Goal: Find specific page/section: Find specific page/section

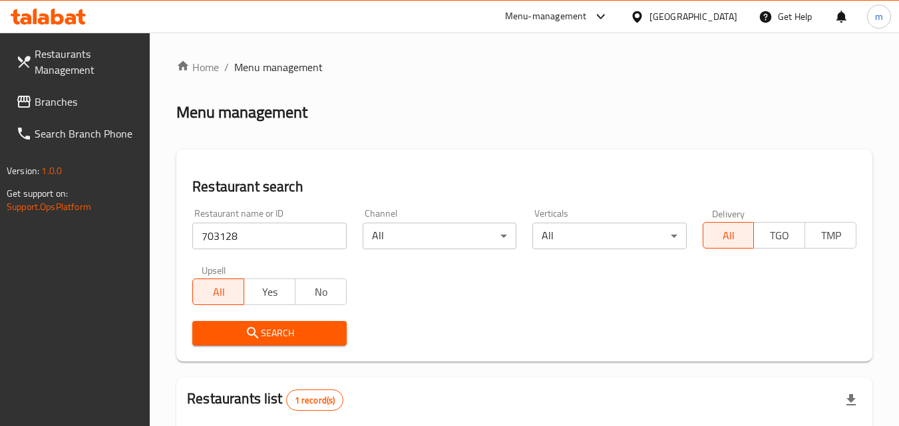
click at [58, 94] on span "Branches" at bounding box center [87, 102] width 105 height 16
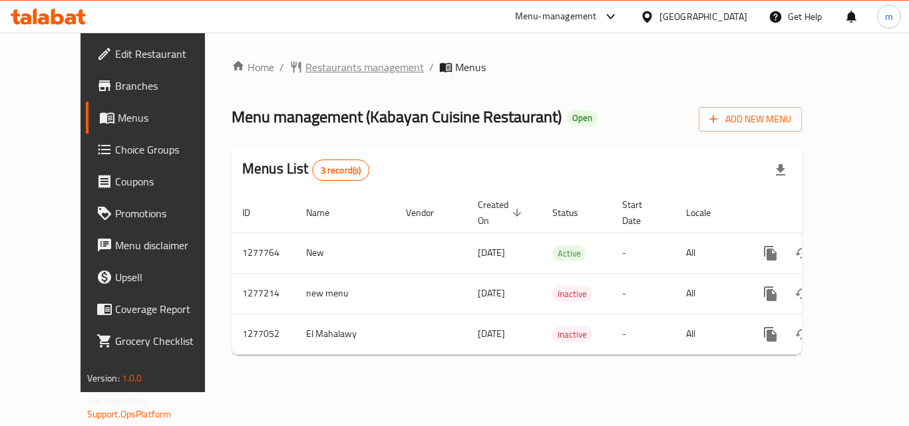
click at [316, 71] on span "Restaurants management" at bounding box center [364, 67] width 118 height 16
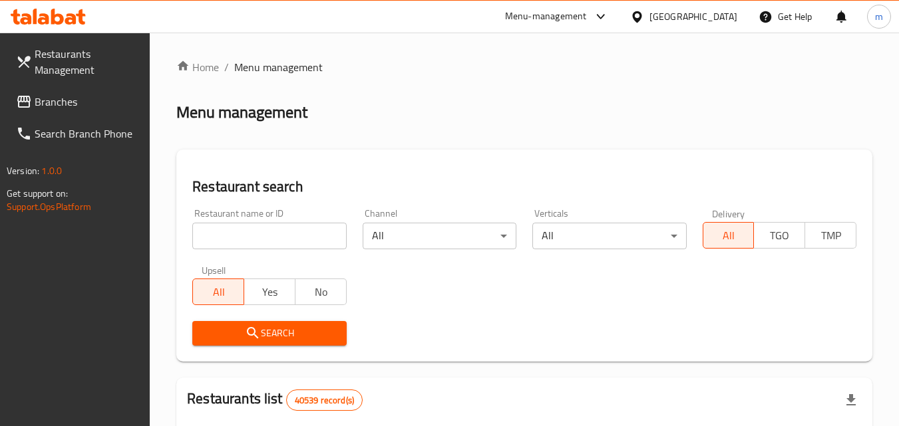
click at [267, 229] on input "search" at bounding box center [269, 236] width 154 height 27
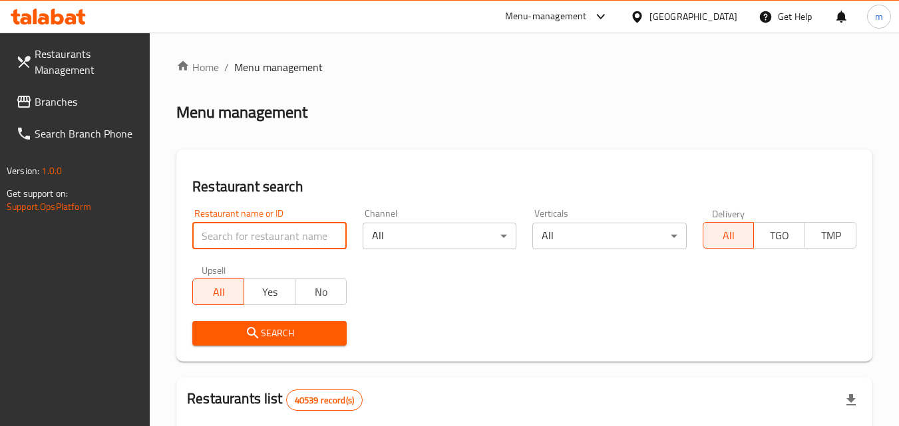
paste input "692262"
type input "692262"
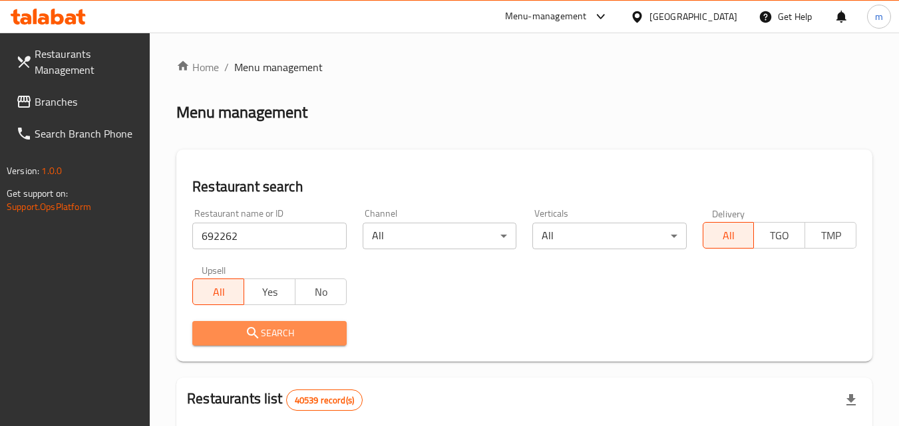
click at [283, 327] on span "Search" at bounding box center [269, 333] width 132 height 17
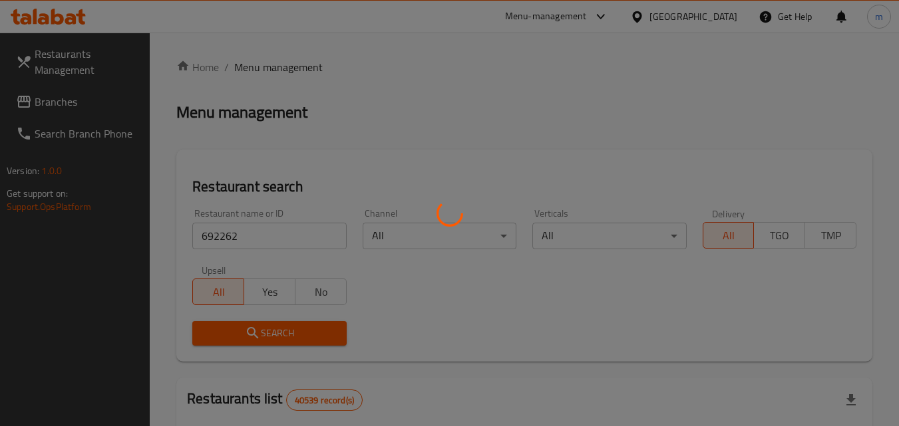
click at [283, 327] on div at bounding box center [449, 213] width 899 height 426
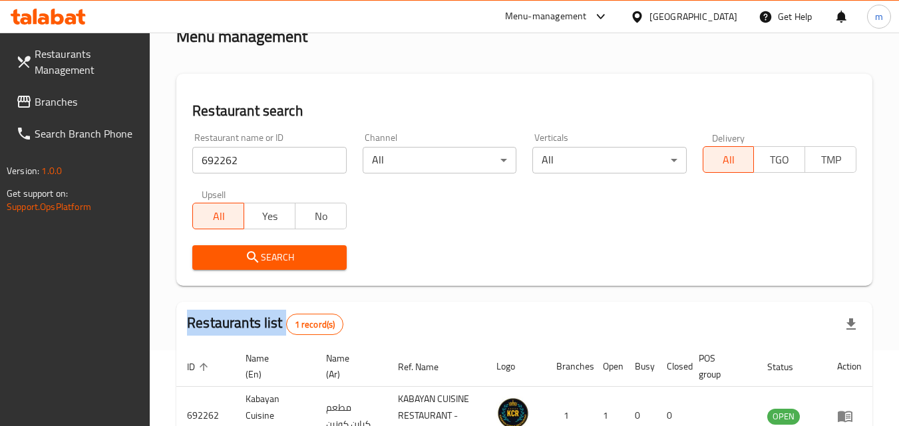
scroll to position [133, 0]
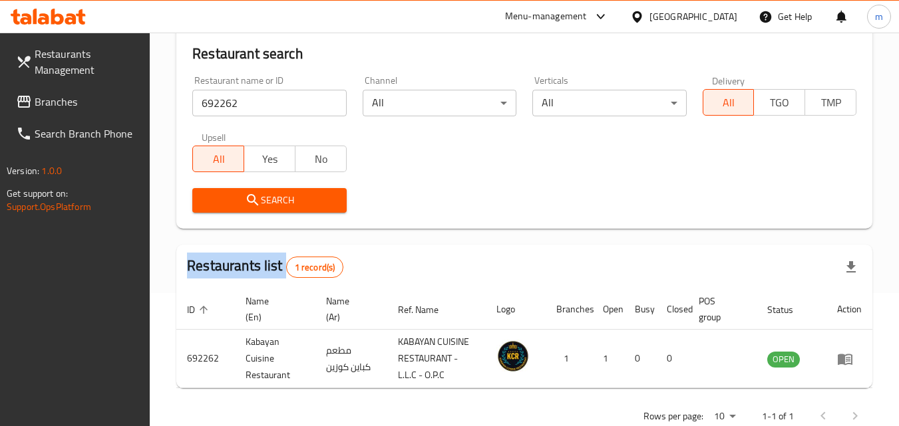
click at [79, 100] on span "Branches" at bounding box center [87, 102] width 105 height 16
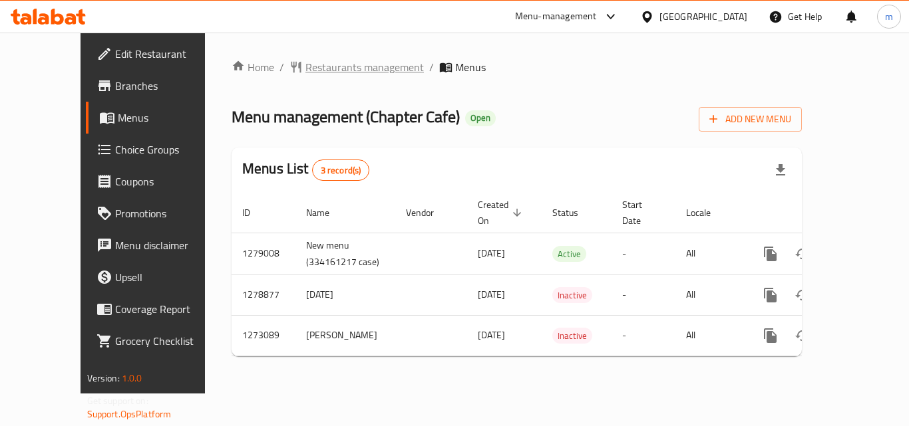
drag, startPoint x: 333, startPoint y: 75, endPoint x: 301, endPoint y: 61, distance: 34.9
drag, startPoint x: 301, startPoint y: 61, endPoint x: 281, endPoint y: 70, distance: 21.4
click at [305, 70] on span "Restaurants management" at bounding box center [364, 67] width 118 height 16
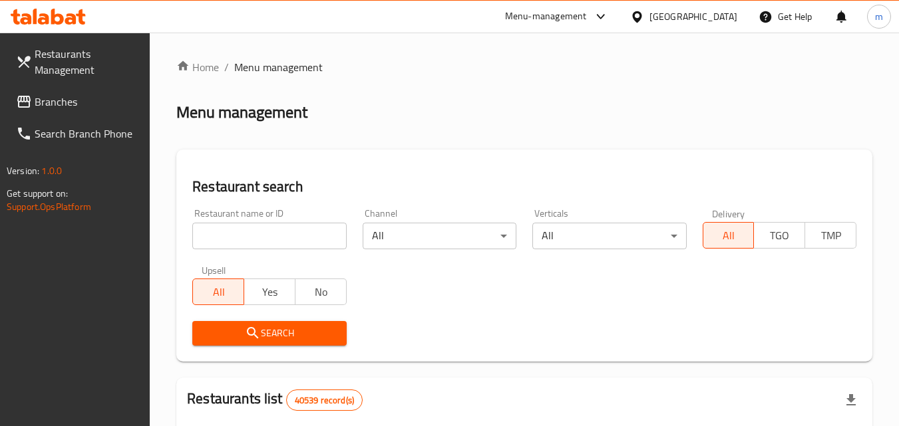
click at [238, 237] on input "search" at bounding box center [269, 236] width 154 height 27
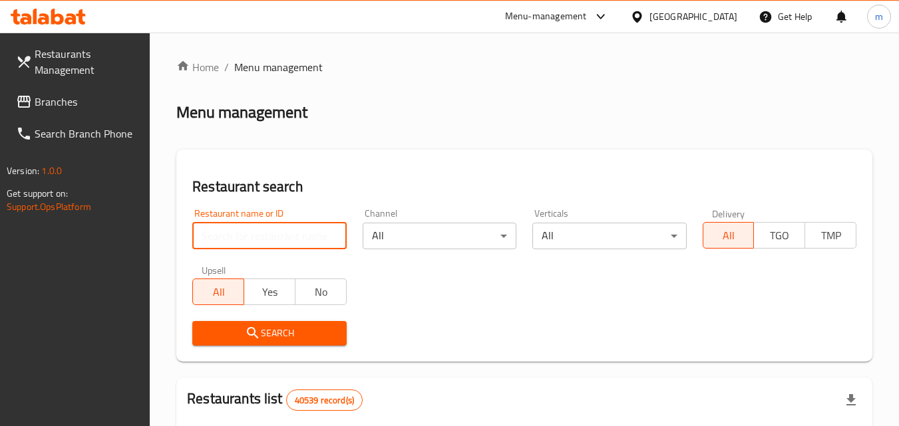
paste input "690589"
type input "690589"
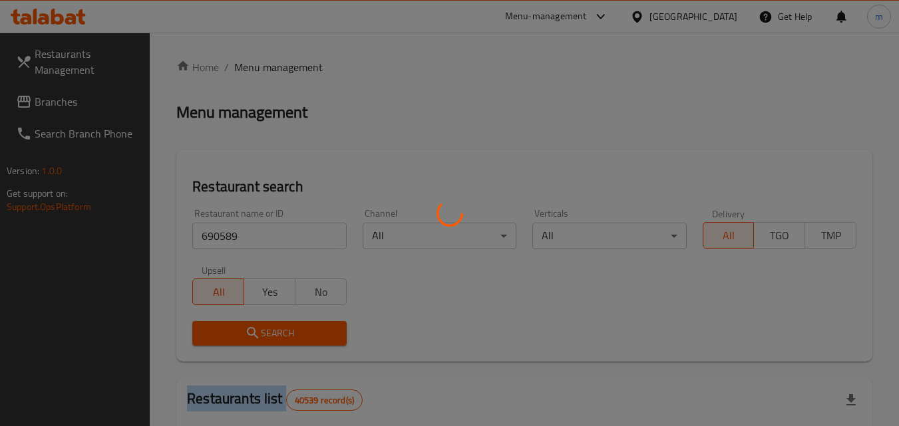
click at [266, 339] on div at bounding box center [449, 213] width 899 height 426
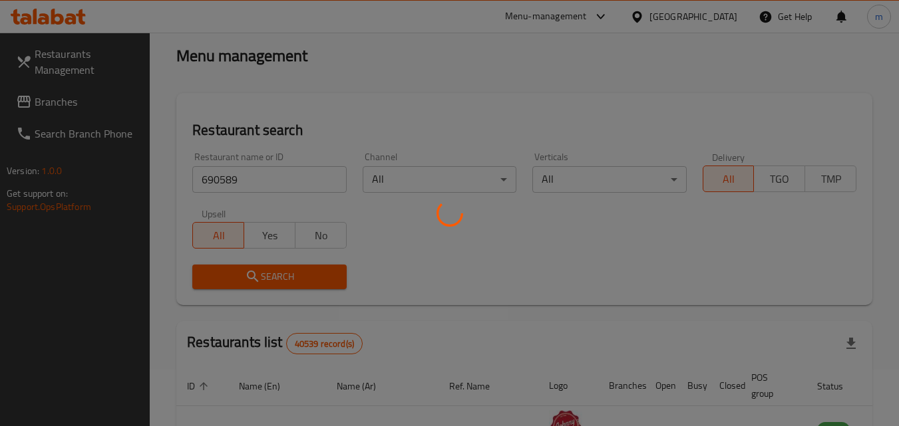
scroll to position [133, 0]
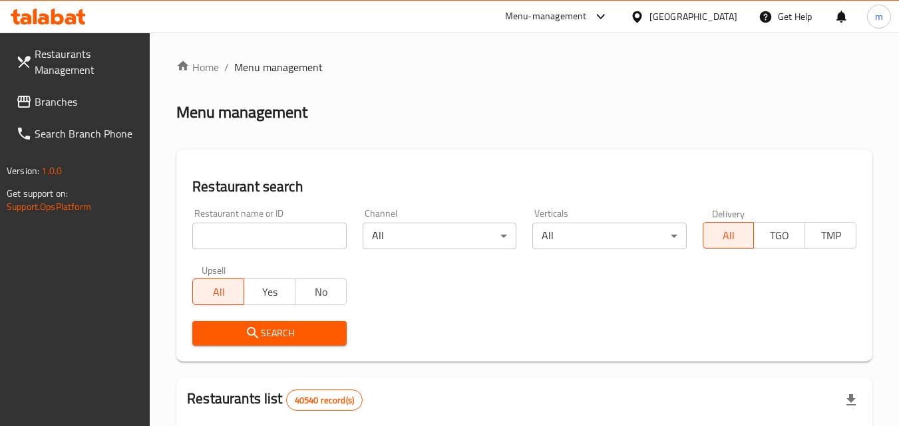
click at [84, 106] on span "Branches" at bounding box center [87, 102] width 105 height 16
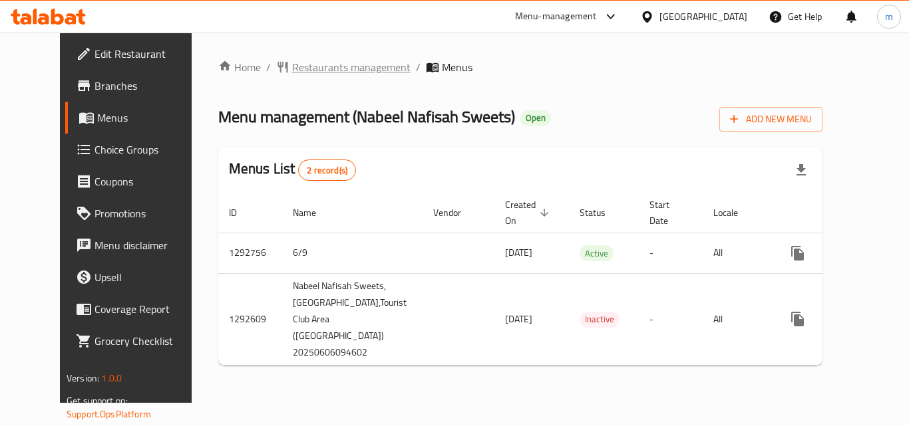
click at [303, 69] on span "Restaurants management" at bounding box center [351, 67] width 118 height 16
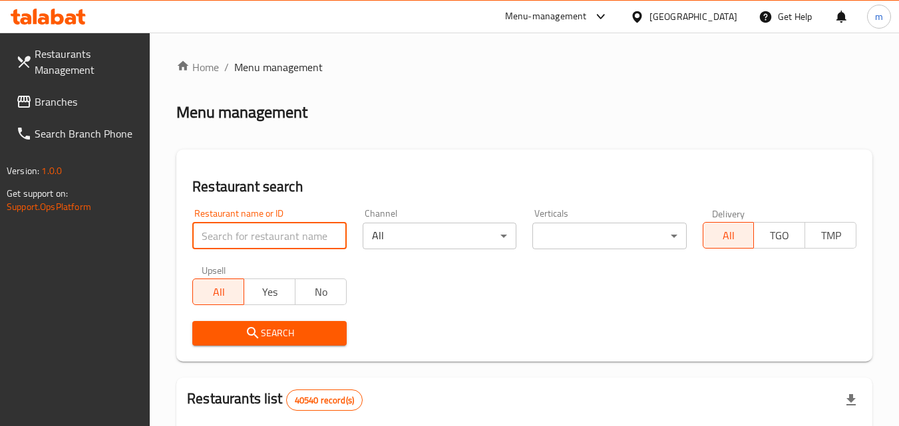
click at [274, 240] on input "search" at bounding box center [269, 236] width 154 height 27
paste input "699123"
type input "699123"
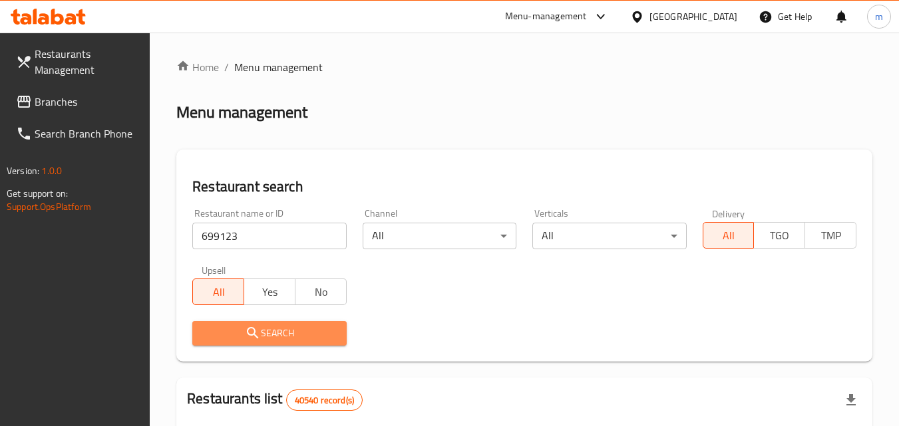
click at [272, 324] on button "Search" at bounding box center [269, 333] width 154 height 25
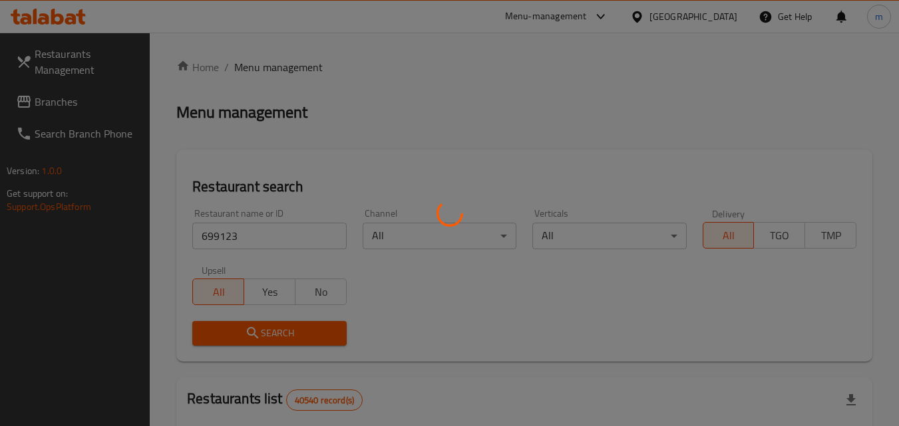
click at [296, 329] on div at bounding box center [449, 213] width 899 height 426
click at [399, 343] on div at bounding box center [449, 213] width 899 height 426
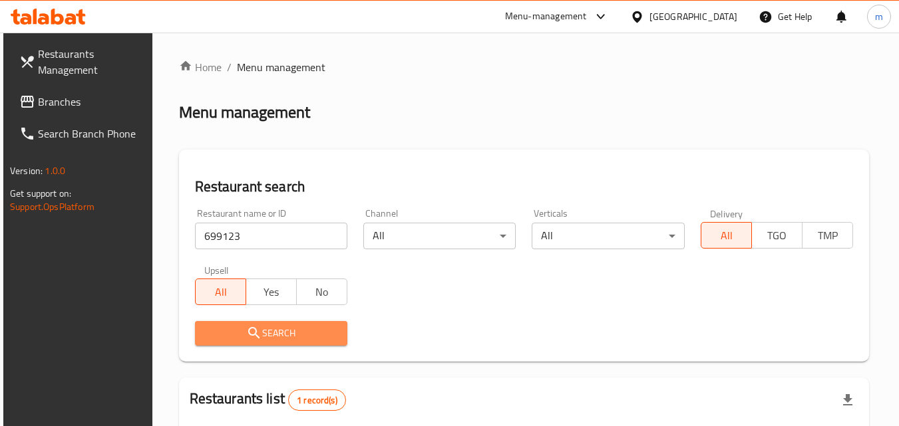
click at [322, 333] on span "Search" at bounding box center [271, 333] width 131 height 17
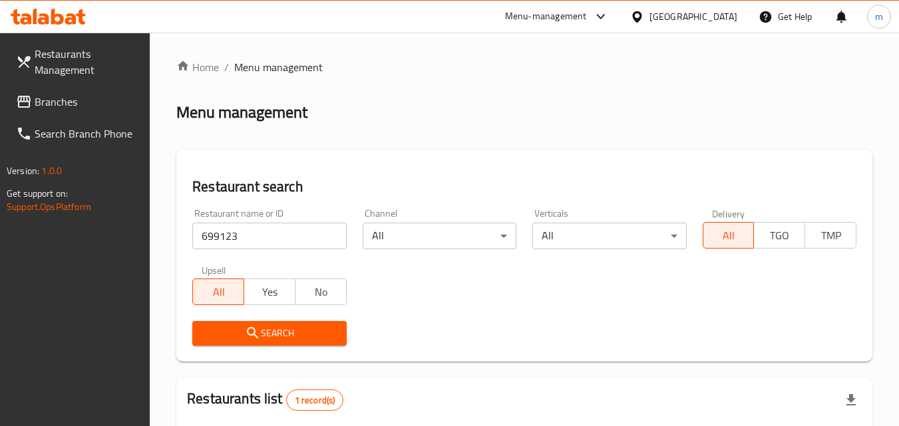
drag, startPoint x: 657, startPoint y: 19, endPoint x: 603, endPoint y: 35, distance: 56.4
click at [561, 69] on ol "Home / Menu management" at bounding box center [524, 67] width 696 height 16
click at [679, 11] on div "[GEOGRAPHIC_DATA]" at bounding box center [693, 16] width 88 height 15
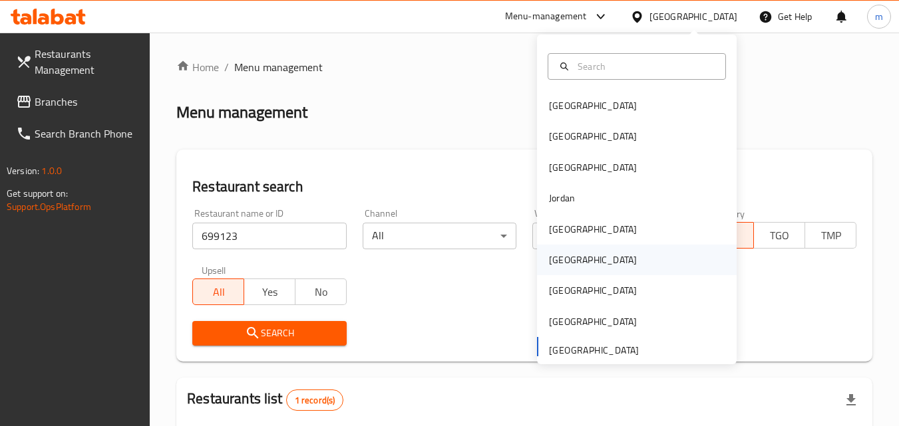
click at [666, 254] on div "Oman" at bounding box center [637, 260] width 200 height 31
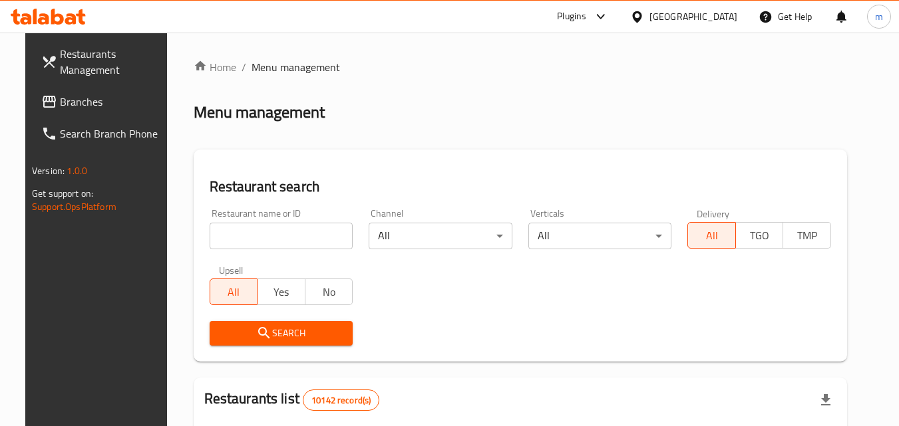
click at [31, 110] on link "Branches" at bounding box center [103, 102] width 145 height 32
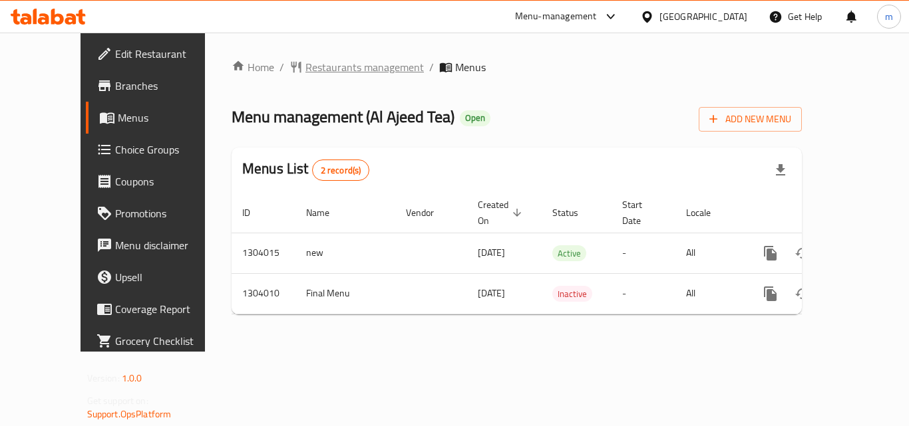
click at [305, 67] on span "Restaurants management" at bounding box center [364, 67] width 118 height 16
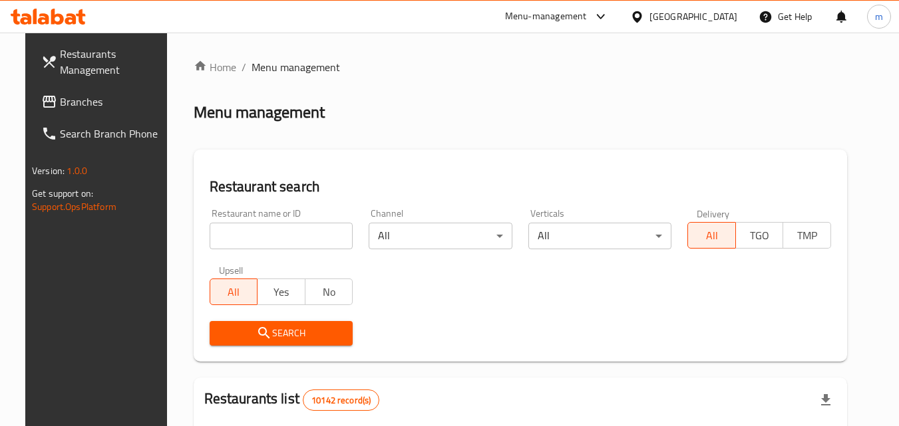
click at [256, 228] on input "search" at bounding box center [282, 236] width 144 height 27
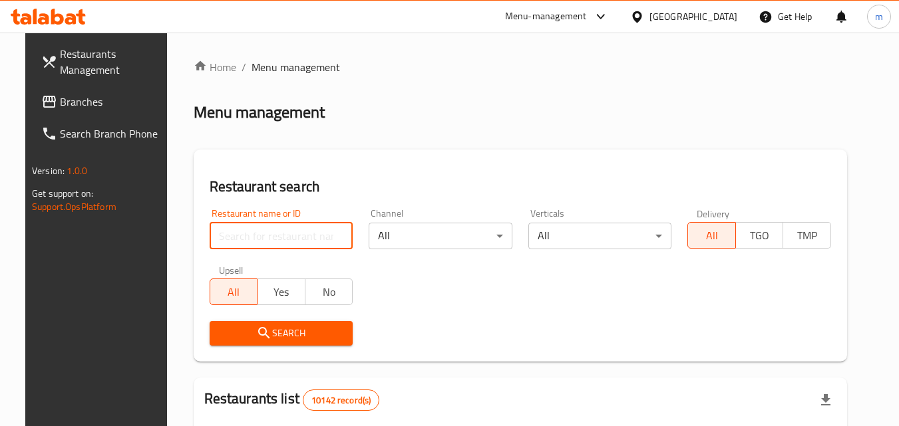
paste input "703058"
type input "703058"
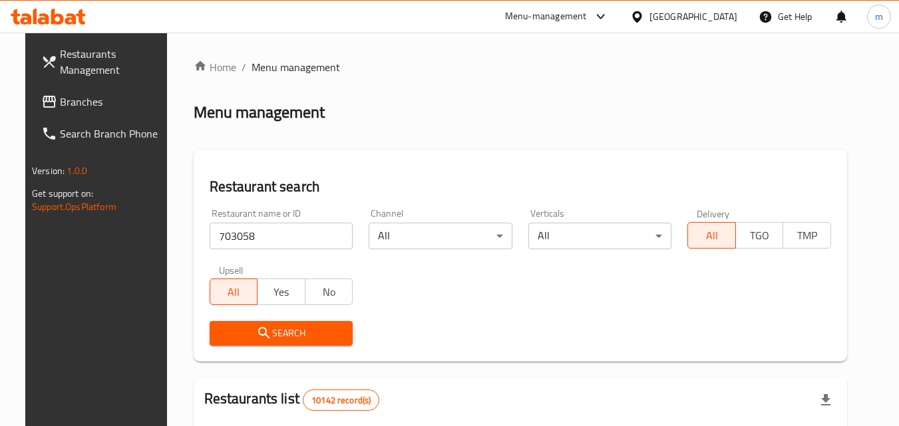
click at [268, 324] on button "Search" at bounding box center [282, 333] width 144 height 25
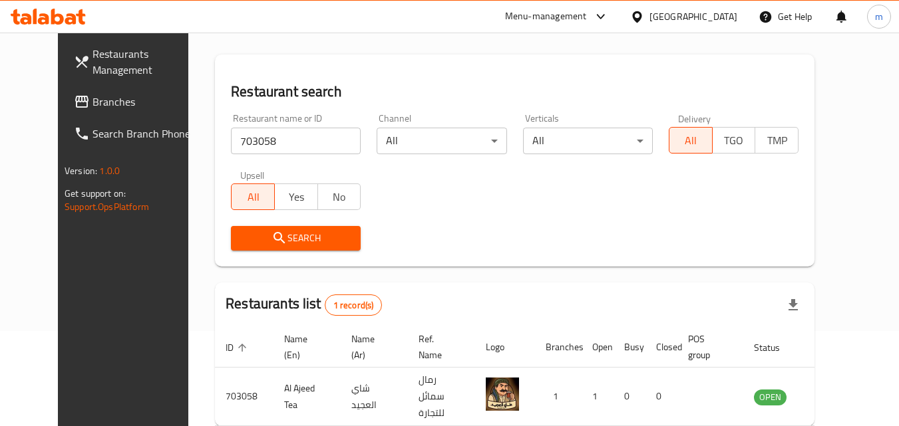
scroll to position [67, 0]
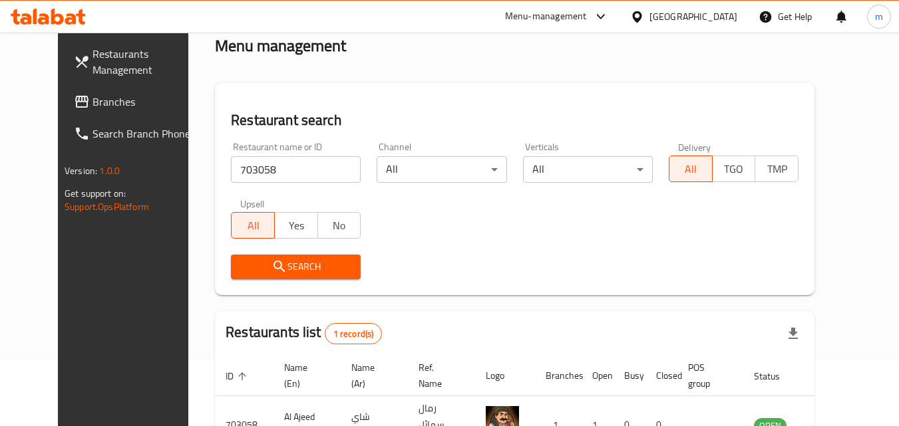
click at [644, 11] on icon at bounding box center [637, 17] width 14 height 14
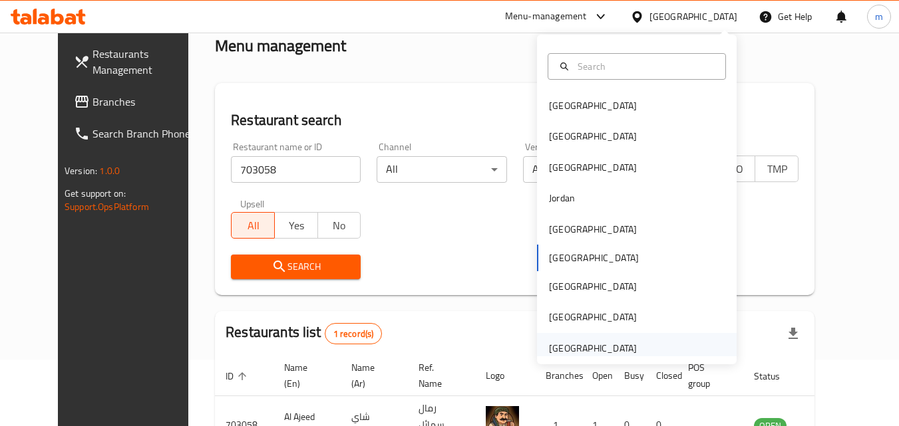
click at [676, 352] on div "[GEOGRAPHIC_DATA]" at bounding box center [637, 348] width 200 height 31
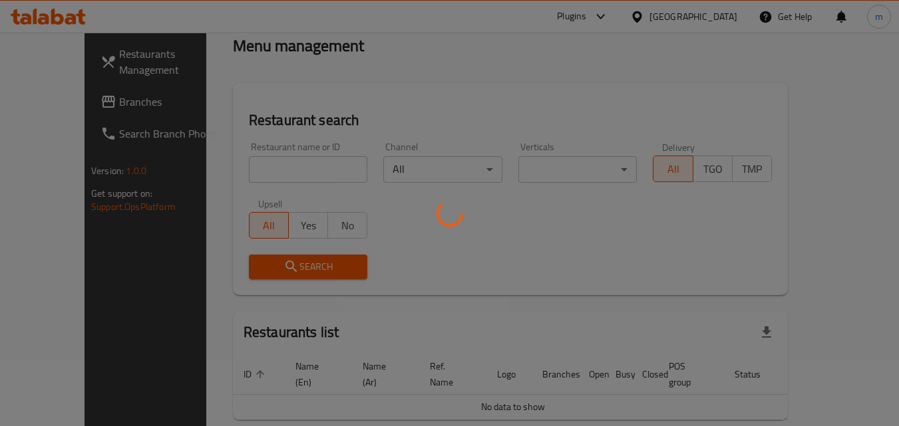
click at [66, 104] on div at bounding box center [449, 213] width 899 height 426
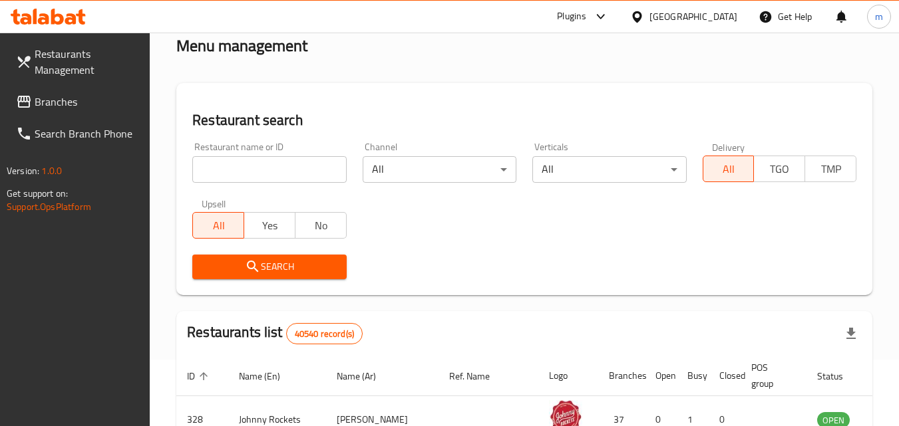
click at [66, 104] on span "Branches" at bounding box center [87, 102] width 105 height 16
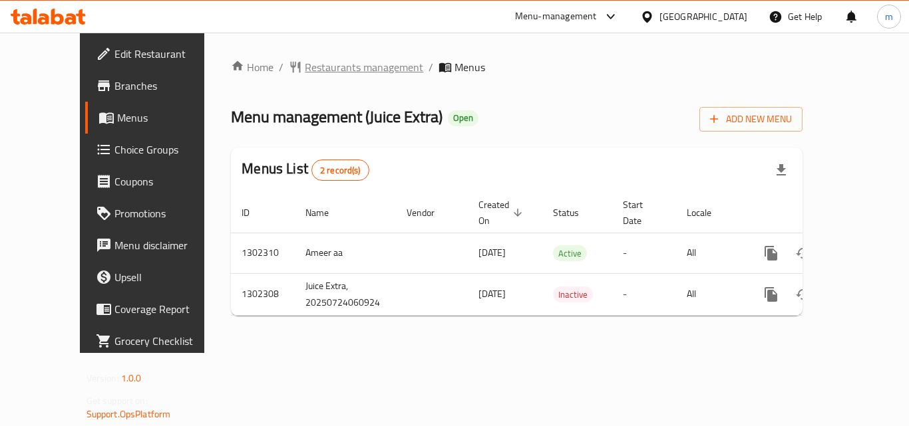
click at [309, 69] on span "Restaurants management" at bounding box center [364, 67] width 118 height 16
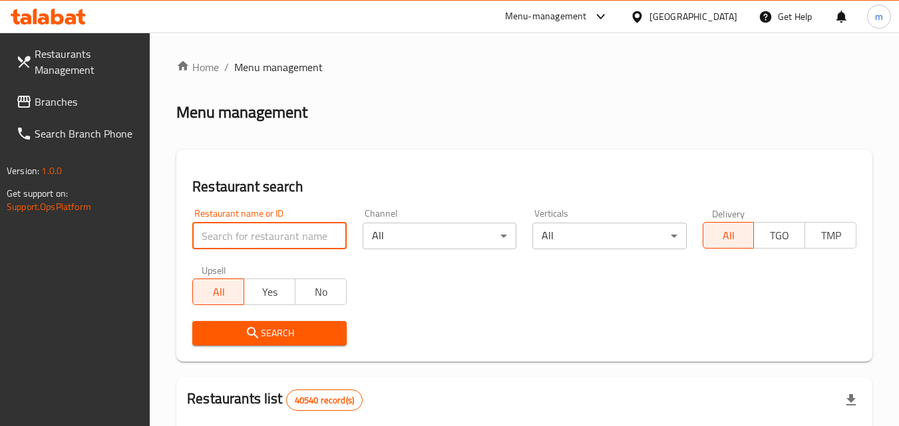
click at [255, 230] on input "search" at bounding box center [269, 236] width 154 height 27
paste input "702378"
type input "702378"
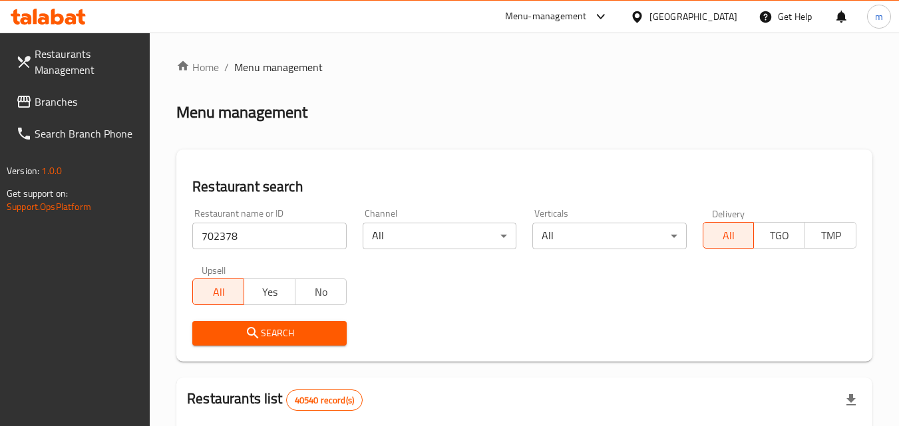
click at [275, 323] on button "Search" at bounding box center [269, 333] width 154 height 25
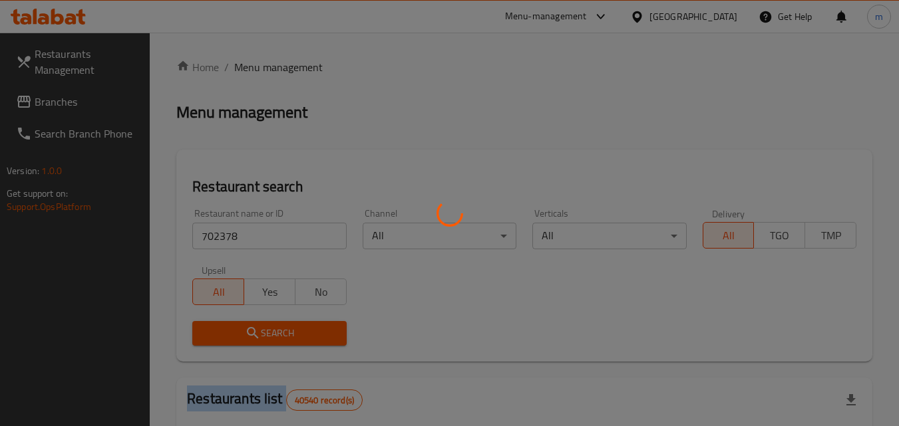
click at [275, 323] on div at bounding box center [449, 213] width 899 height 426
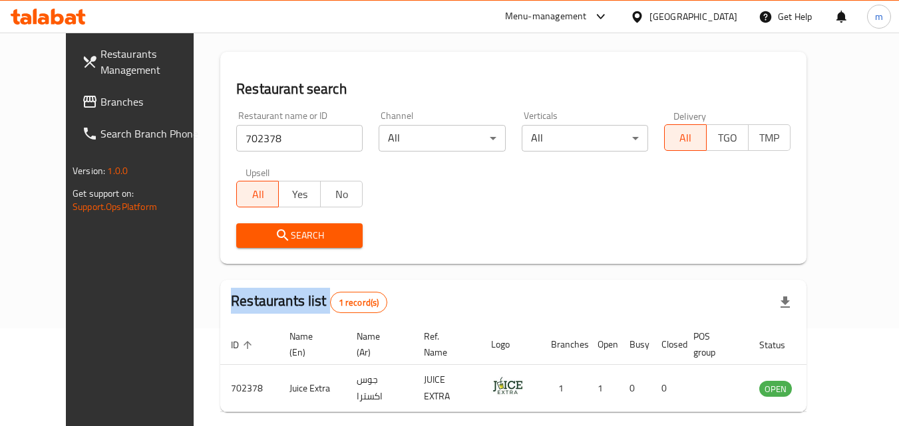
scroll to position [156, 0]
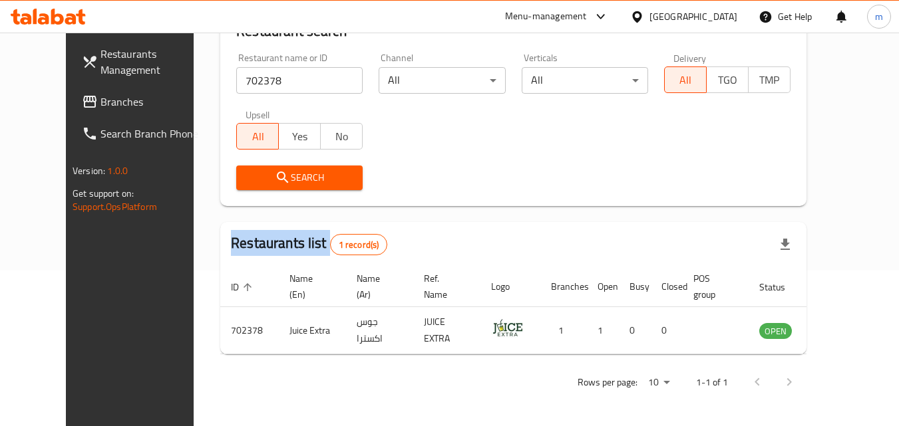
click at [100, 105] on span "Branches" at bounding box center [152, 102] width 105 height 16
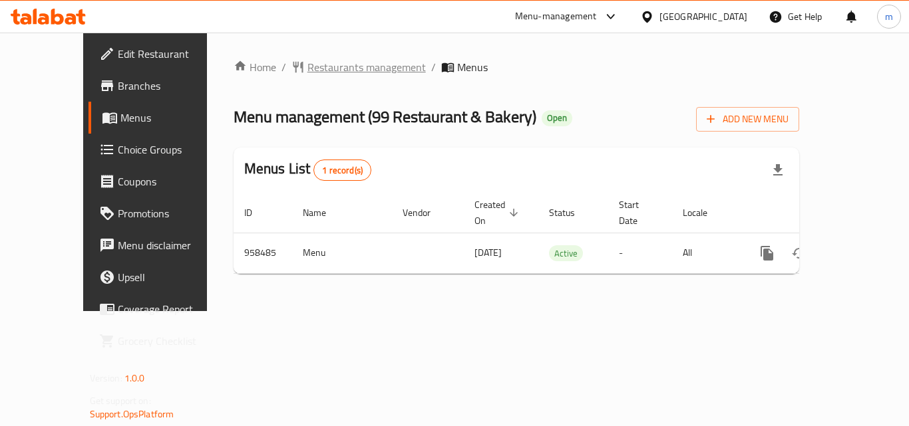
click at [309, 61] on span "Restaurants management" at bounding box center [366, 67] width 118 height 16
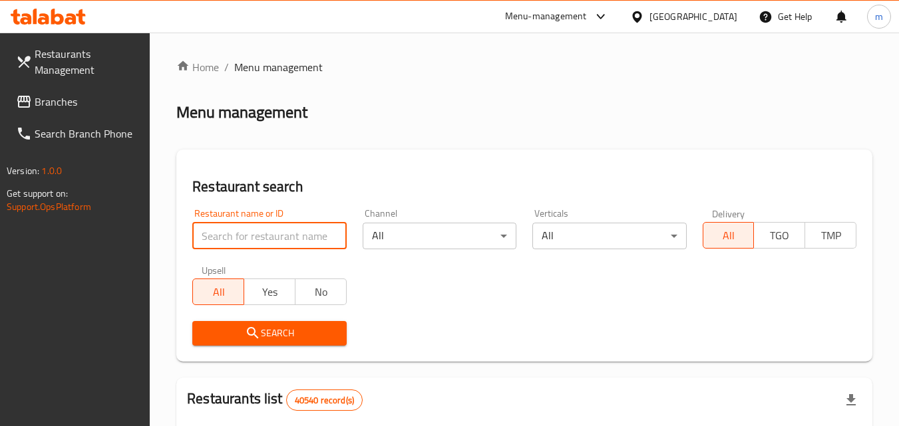
click at [242, 236] on input "search" at bounding box center [269, 236] width 154 height 27
paste input "659638"
type input "659638"
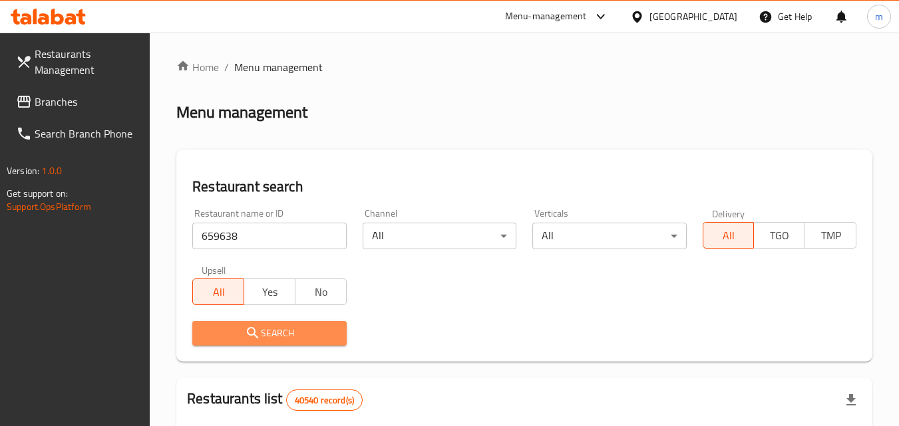
click at [260, 328] on icon "submit" at bounding box center [253, 333] width 16 height 16
click at [260, 328] on div at bounding box center [449, 213] width 899 height 426
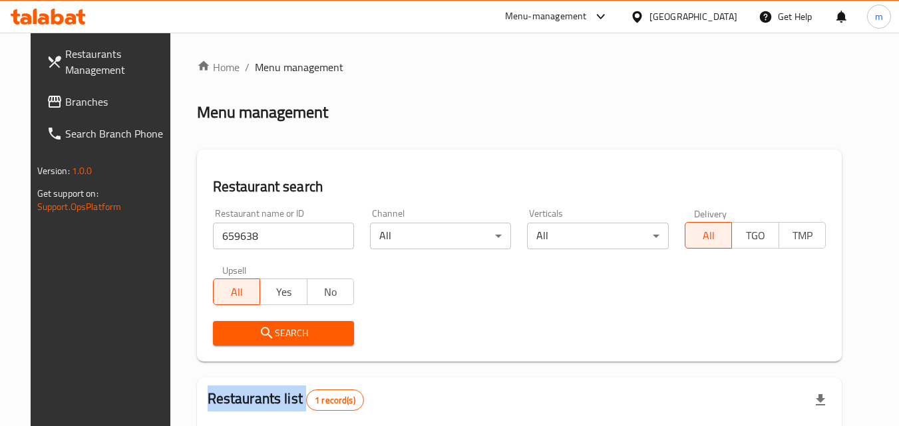
click at [260, 328] on icon "submit" at bounding box center [267, 333] width 16 height 16
click at [44, 91] on link "Branches" at bounding box center [108, 102] width 145 height 32
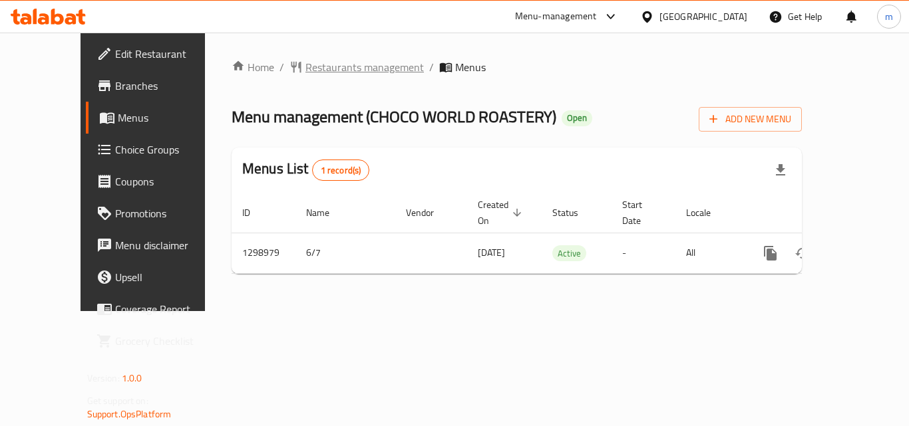
click at [319, 65] on span "Restaurants management" at bounding box center [364, 67] width 118 height 16
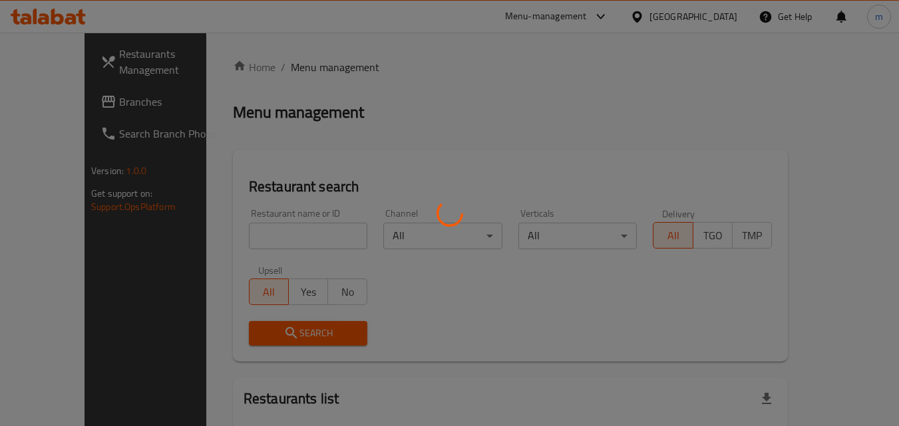
click at [250, 235] on div at bounding box center [449, 213] width 899 height 426
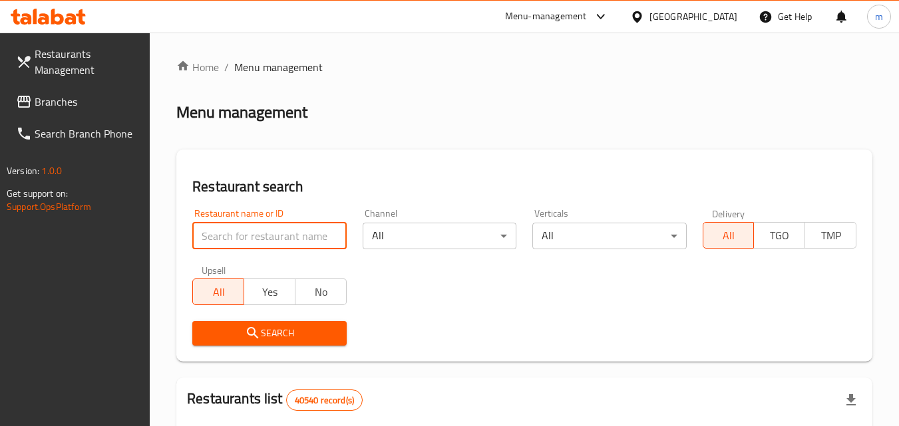
click at [246, 240] on input "search" at bounding box center [269, 236] width 154 height 27
paste input "701061"
type input "701061"
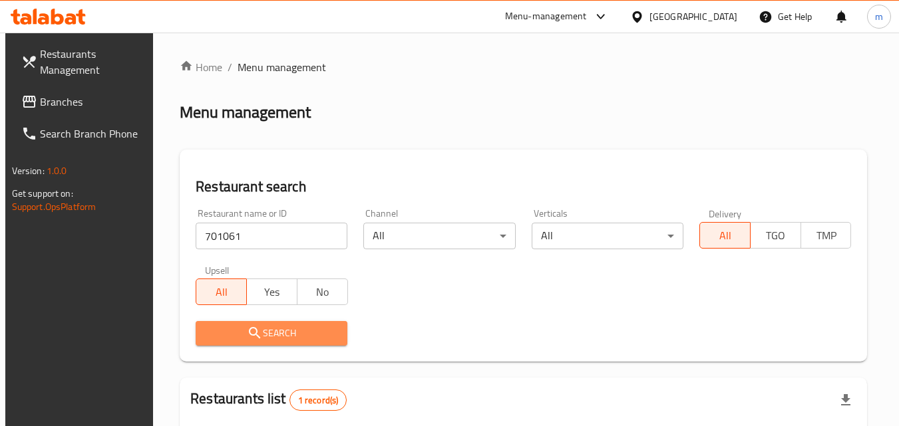
click at [270, 331] on span "Search" at bounding box center [271, 333] width 130 height 17
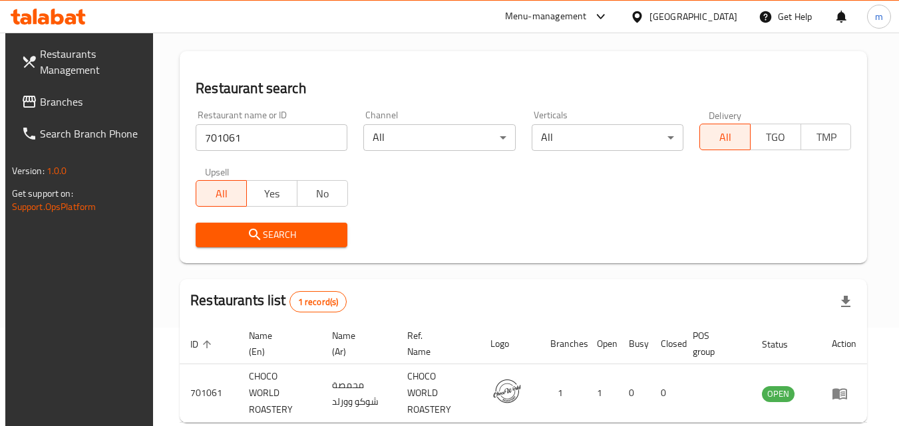
scroll to position [133, 0]
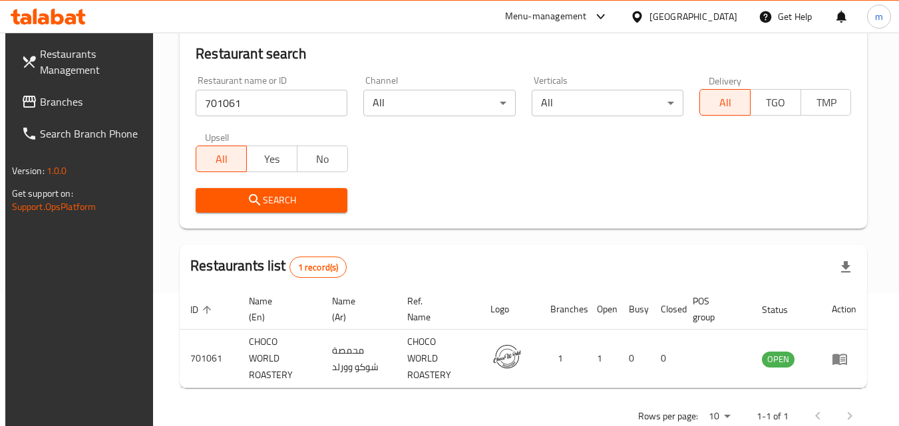
click at [97, 96] on span "Branches" at bounding box center [92, 102] width 105 height 16
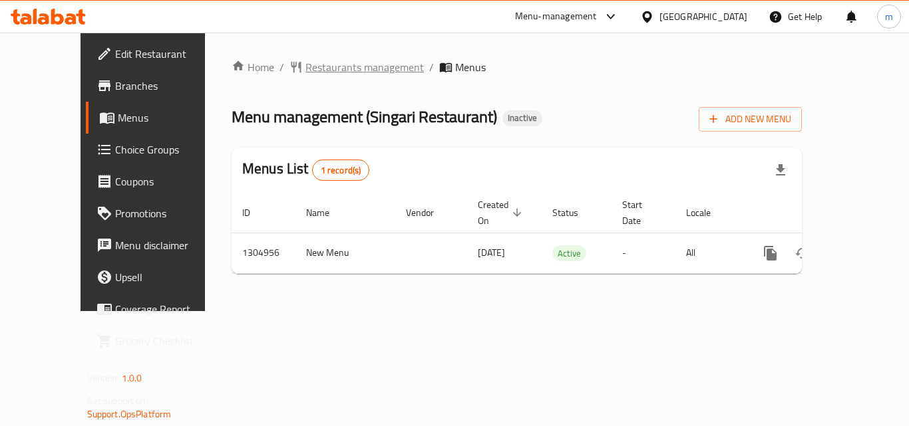
click at [308, 65] on span "Restaurants management" at bounding box center [364, 67] width 118 height 16
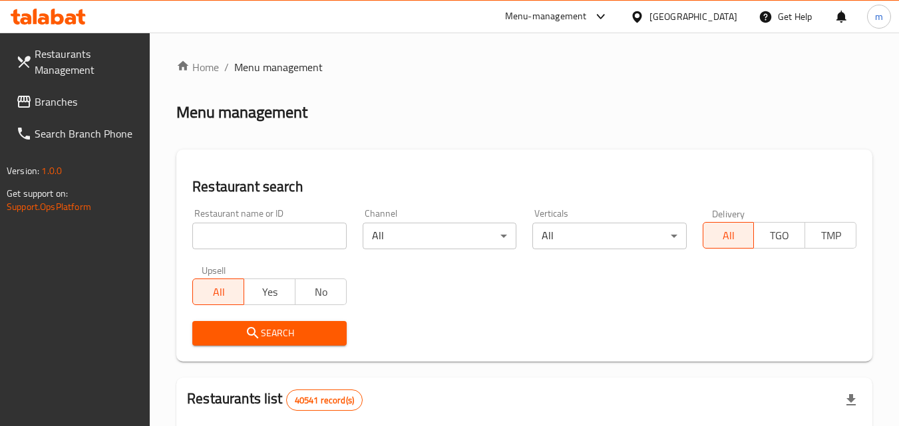
click at [234, 234] on div at bounding box center [449, 213] width 899 height 426
drag, startPoint x: 234, startPoint y: 234, endPoint x: 200, endPoint y: 234, distance: 33.9
click at [198, 234] on div "Restaurant name or ID Restaurant name or ID" at bounding box center [269, 229] width 170 height 57
click at [236, 246] on input "search" at bounding box center [269, 236] width 154 height 27
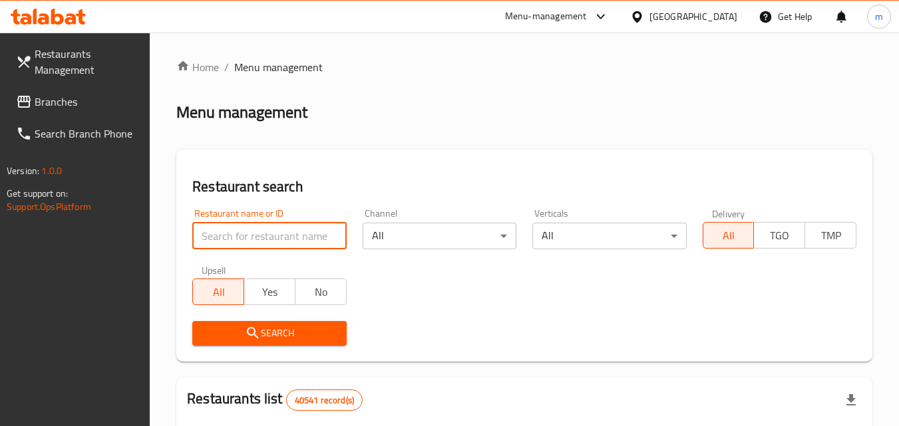
paste input "703461"
type input "703461"
click at [255, 328] on icon "submit" at bounding box center [253, 333] width 16 height 16
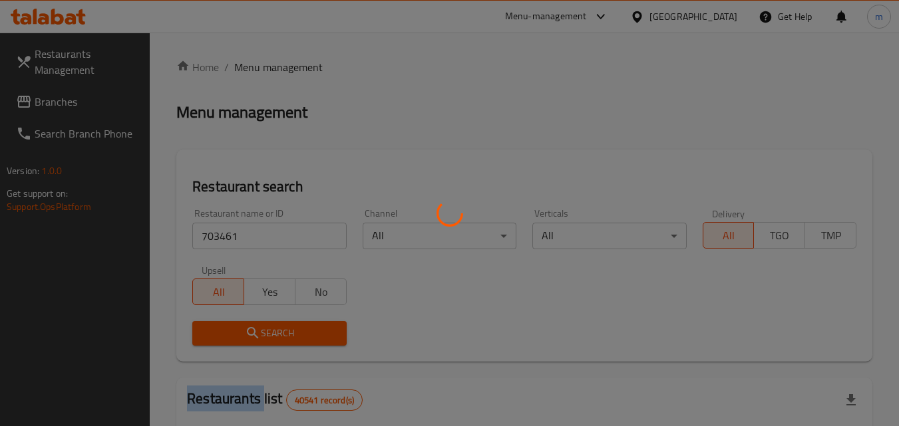
click at [255, 328] on div at bounding box center [449, 213] width 899 height 426
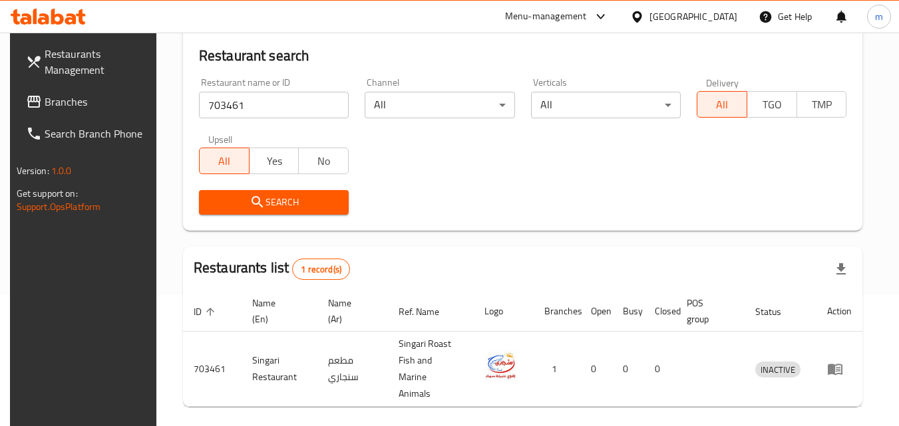
scroll to position [133, 0]
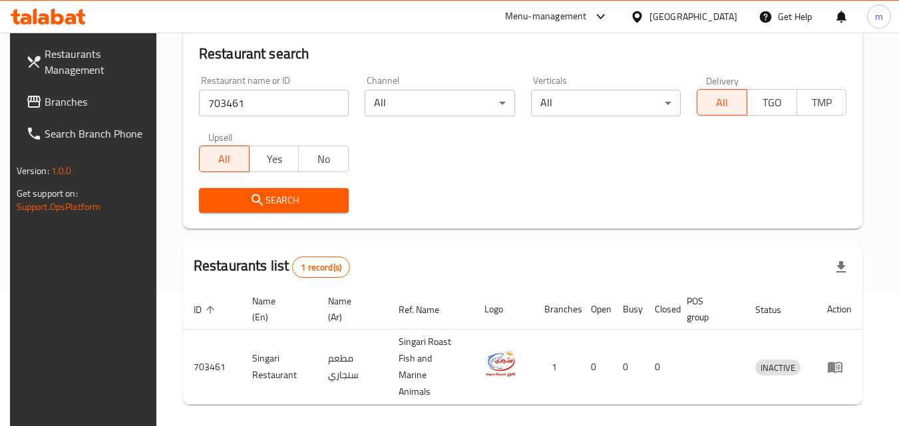
click at [660, 22] on div "United Arab Emirates" at bounding box center [693, 16] width 88 height 15
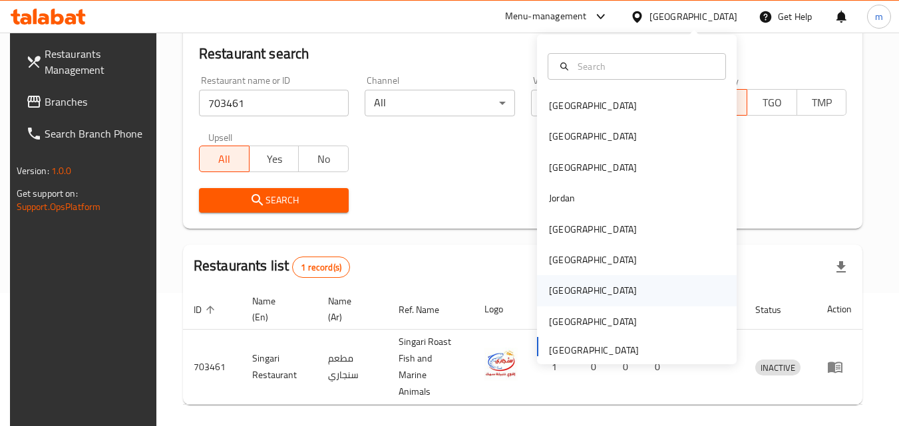
click at [617, 291] on div "Qatar" at bounding box center [637, 290] width 200 height 31
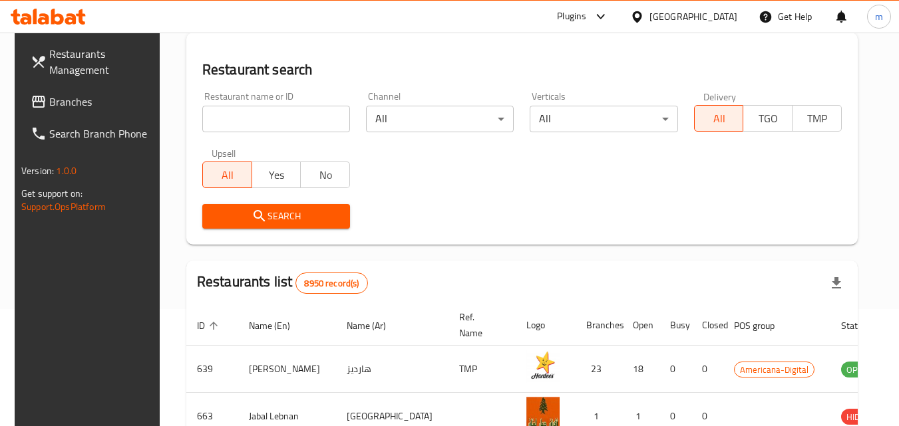
scroll to position [133, 0]
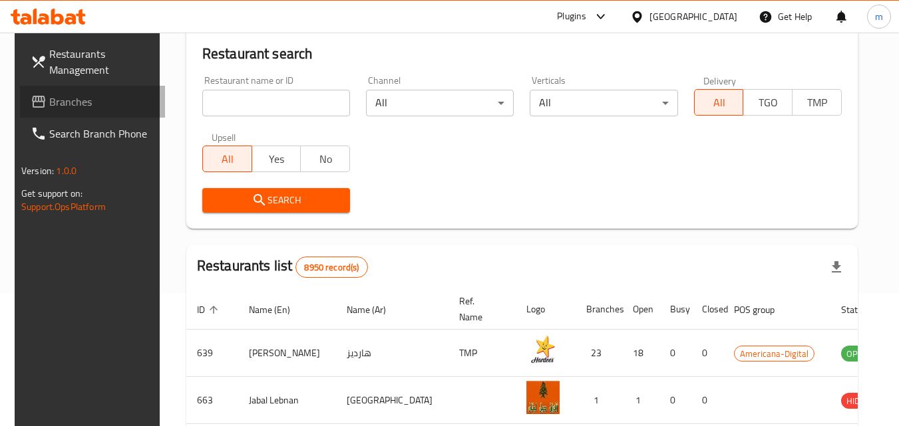
click at [78, 91] on link "Branches" at bounding box center [92, 102] width 145 height 32
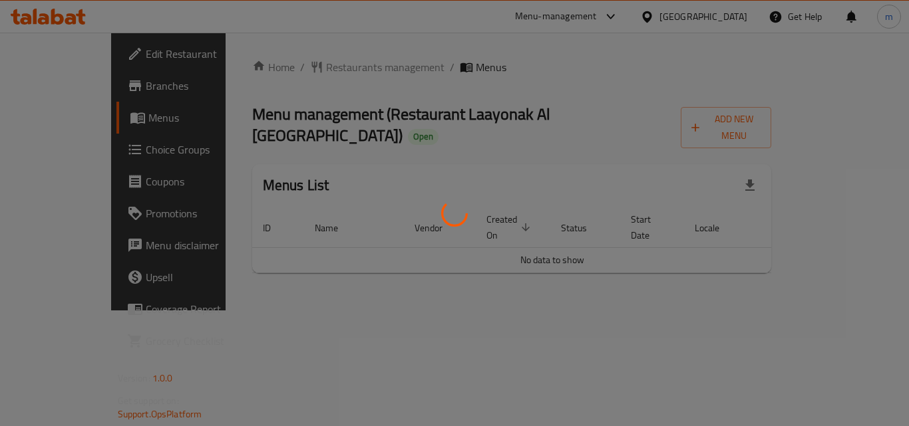
click at [289, 62] on div at bounding box center [454, 213] width 909 height 426
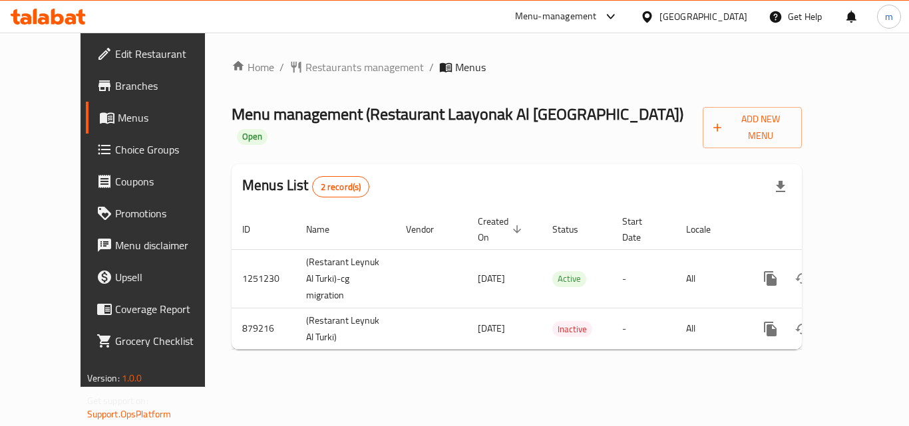
click at [305, 62] on span "Restaurants management" at bounding box center [364, 67] width 118 height 16
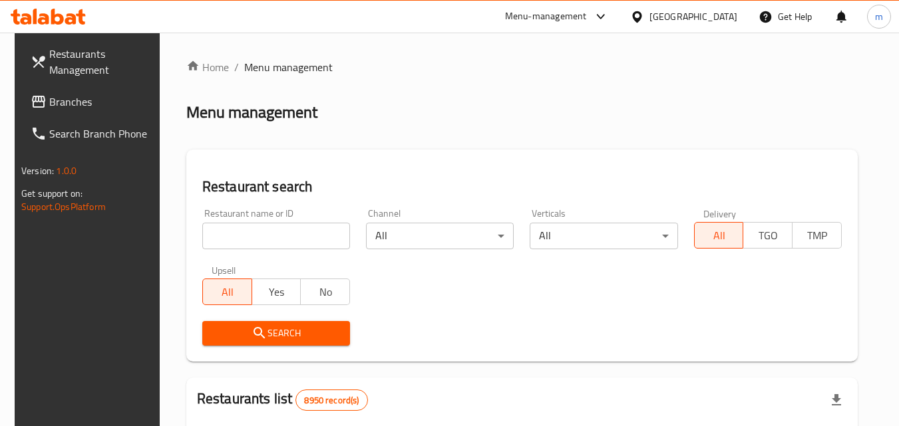
click at [240, 246] on input "search" at bounding box center [276, 236] width 148 height 27
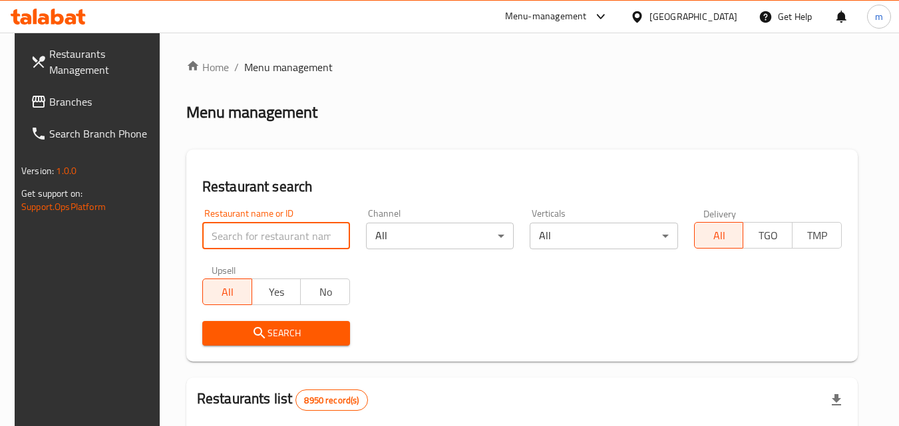
paste input "657601"
type input "657601"
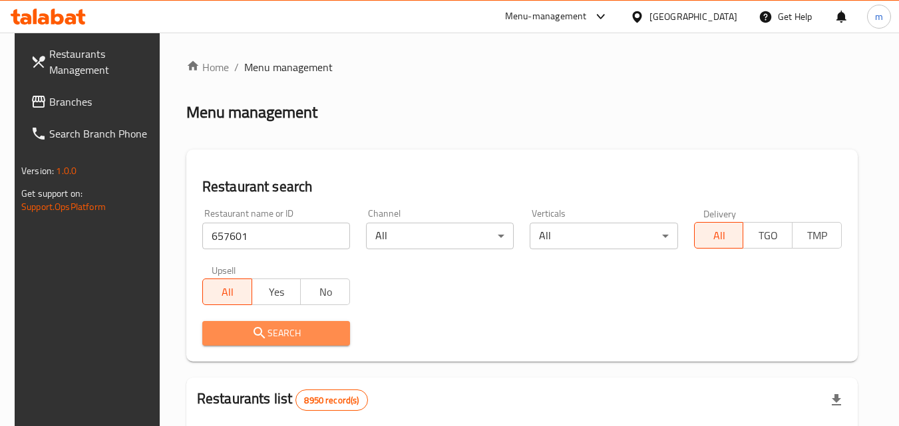
click at [244, 334] on span "Search" at bounding box center [276, 333] width 126 height 17
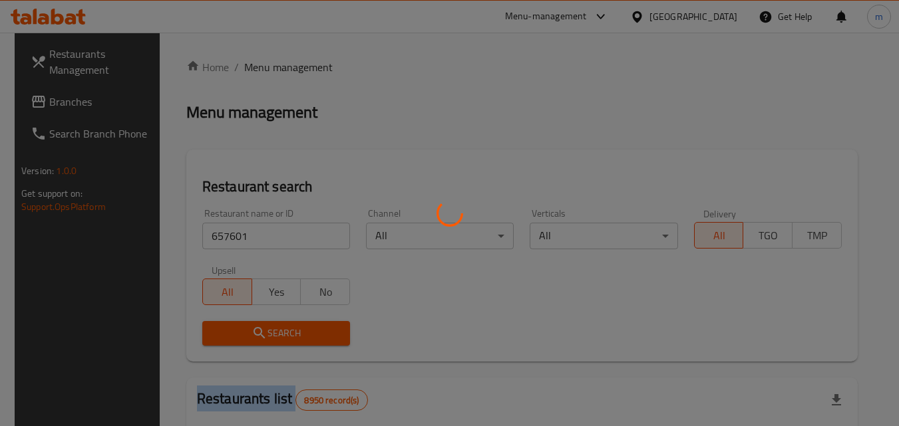
click at [244, 334] on div at bounding box center [449, 213] width 899 height 426
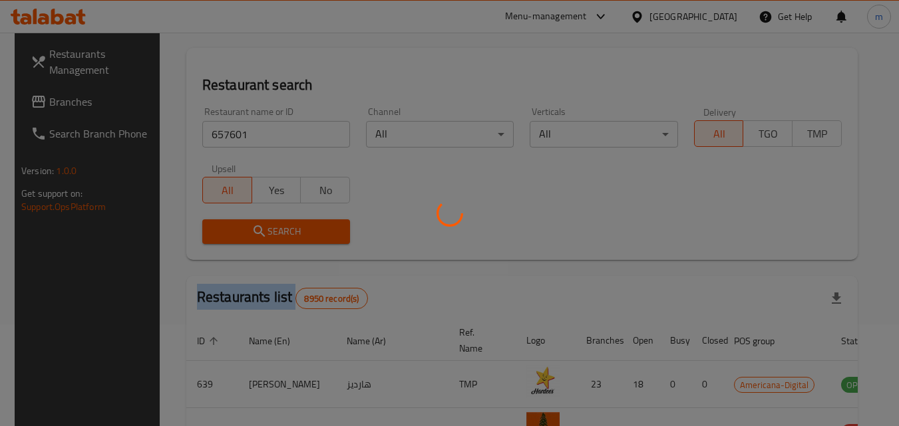
scroll to position [133, 0]
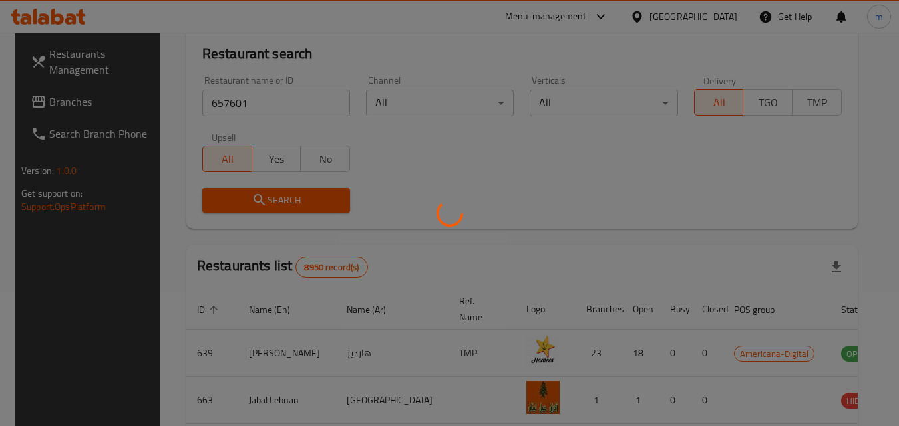
click at [263, 194] on div at bounding box center [449, 213] width 899 height 426
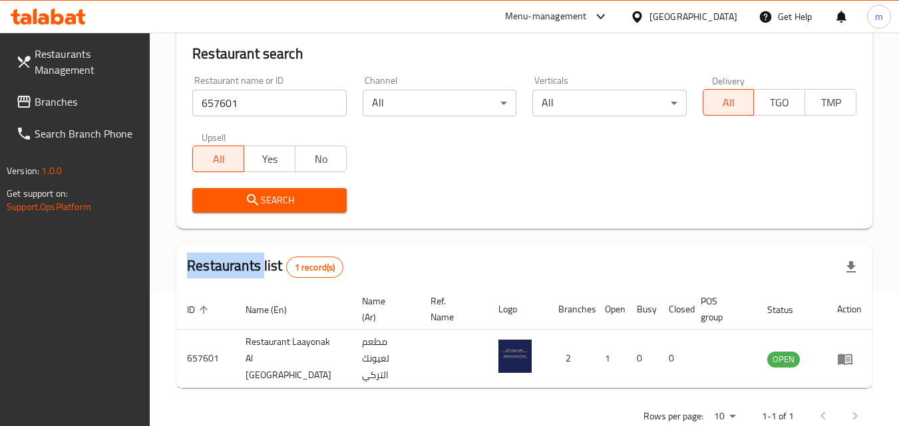
scroll to position [0, 0]
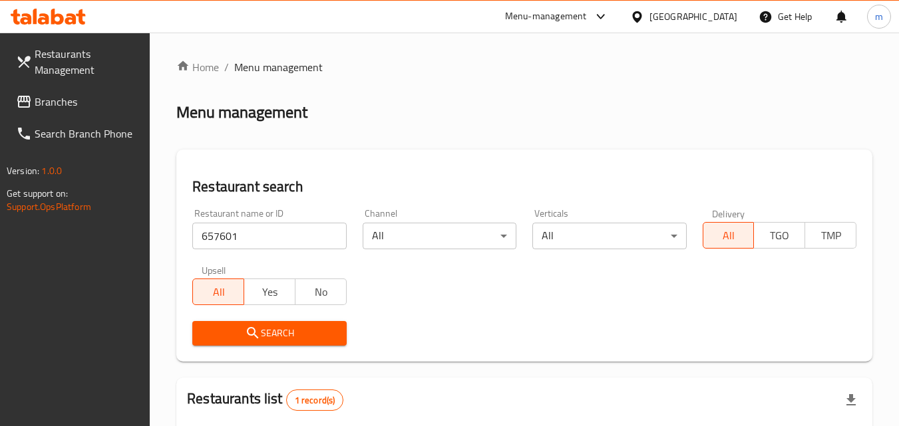
click at [723, 18] on div "[GEOGRAPHIC_DATA]" at bounding box center [693, 16] width 88 height 15
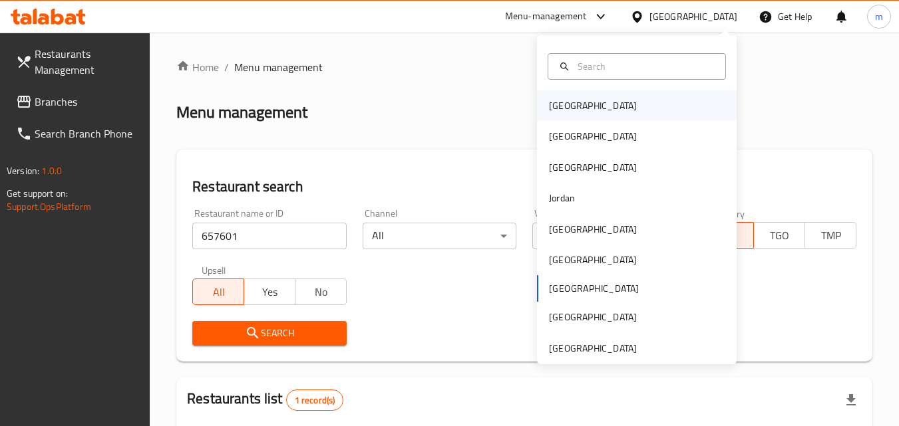
click at [655, 99] on div "[GEOGRAPHIC_DATA]" at bounding box center [637, 105] width 200 height 31
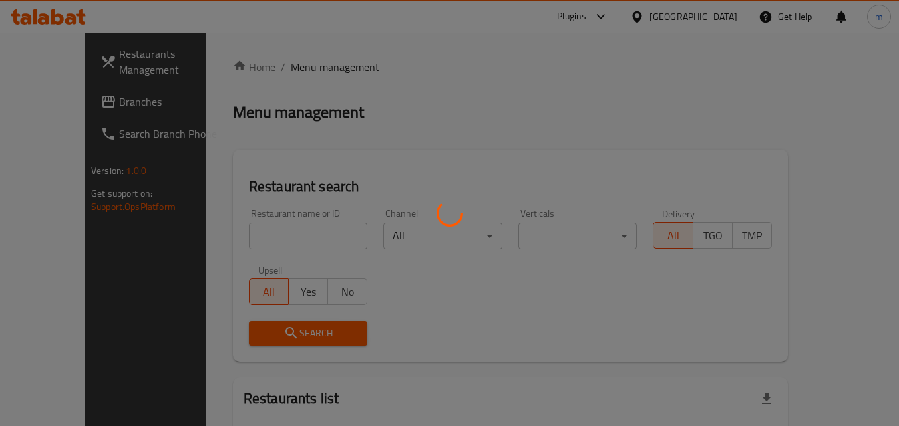
click at [133, 107] on div at bounding box center [449, 213] width 899 height 426
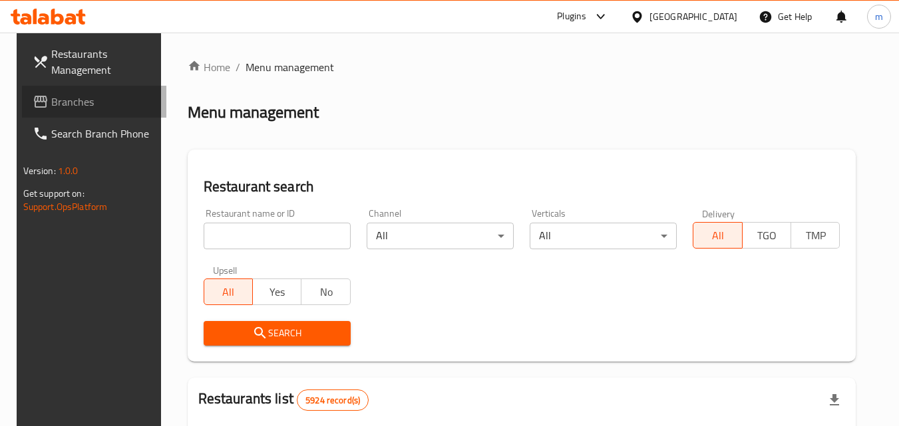
click at [122, 102] on span "Branches" at bounding box center [103, 102] width 105 height 16
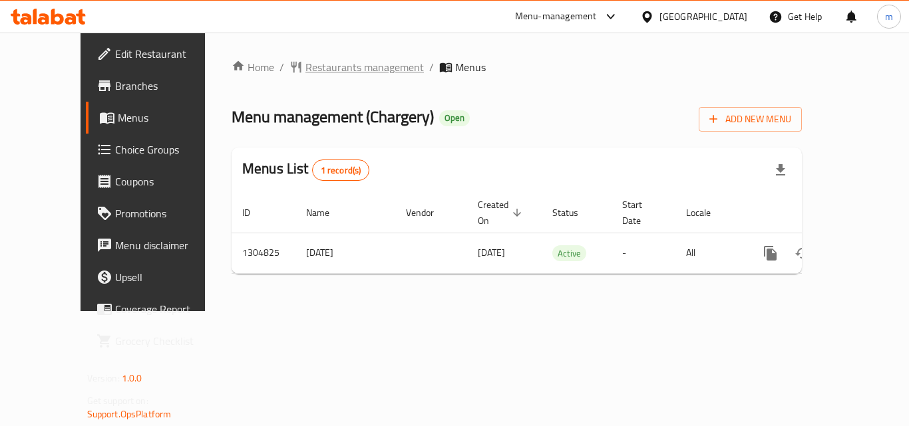
click at [305, 65] on span "Restaurants management" at bounding box center [364, 67] width 118 height 16
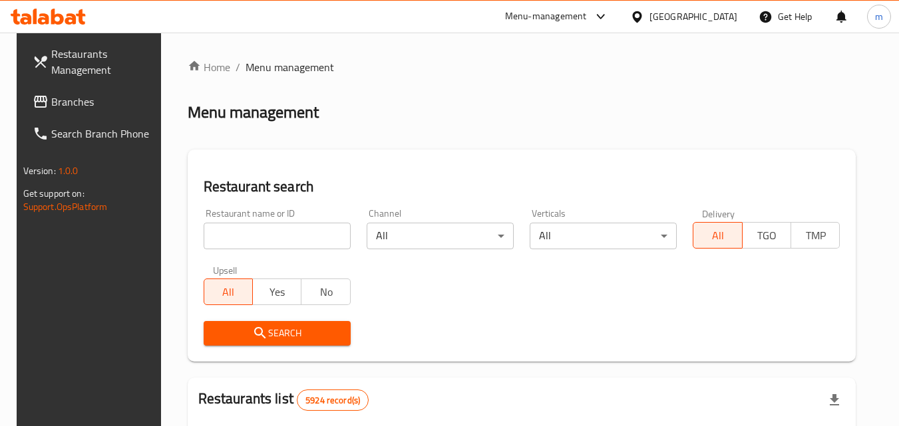
click at [244, 240] on input "search" at bounding box center [277, 236] width 147 height 27
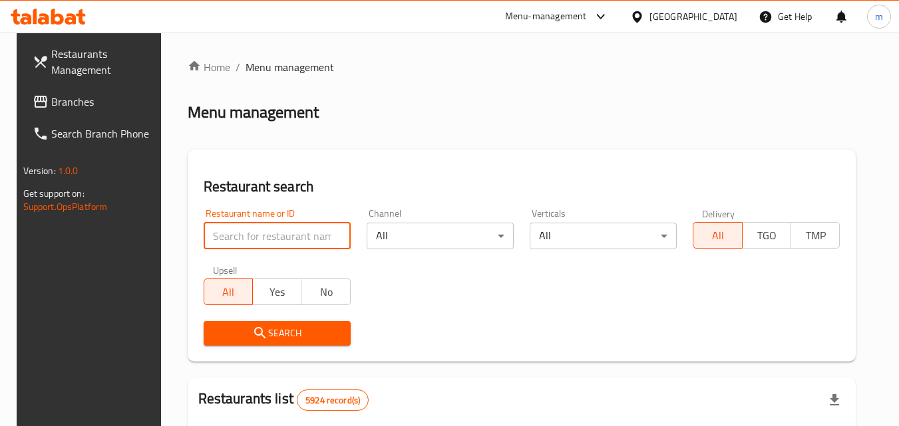
click at [244, 240] on input "search" at bounding box center [277, 236] width 147 height 27
paste input "692727"
type input "692727"
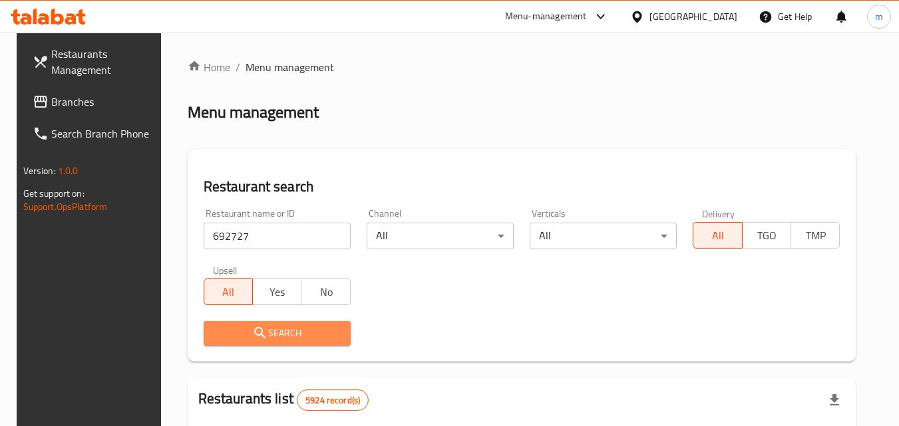
click at [273, 337] on span "Search" at bounding box center [277, 333] width 126 height 17
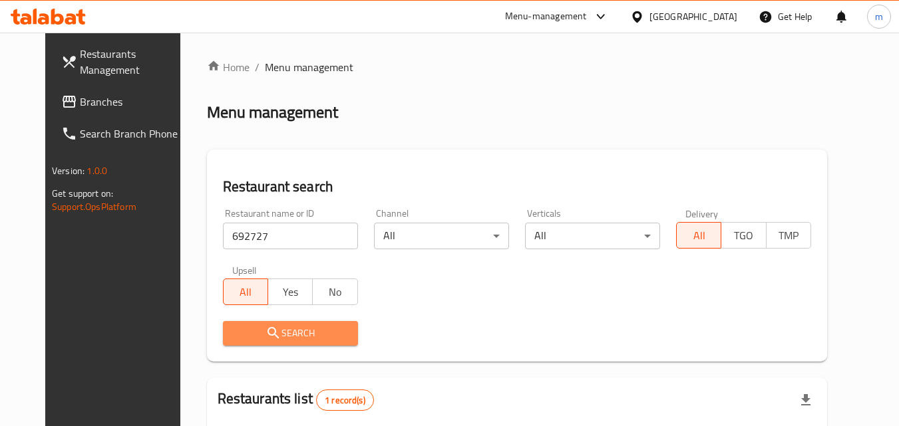
click at [273, 337] on span "Search" at bounding box center [291, 333] width 114 height 17
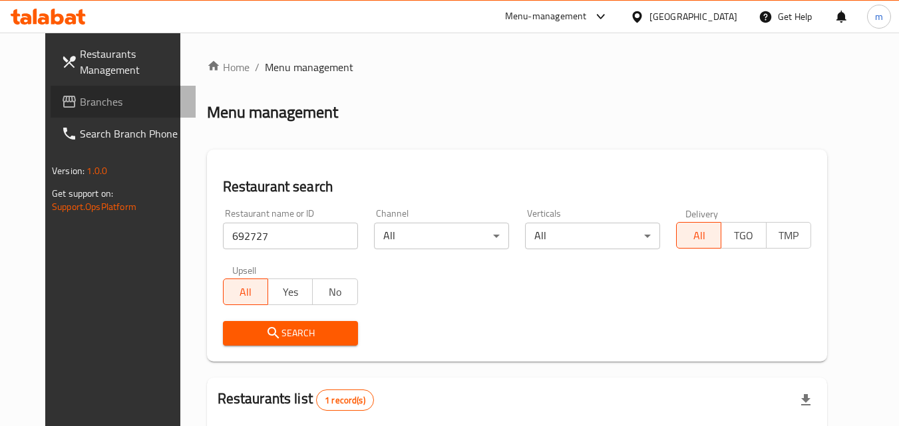
click at [85, 94] on span "Branches" at bounding box center [132, 102] width 105 height 16
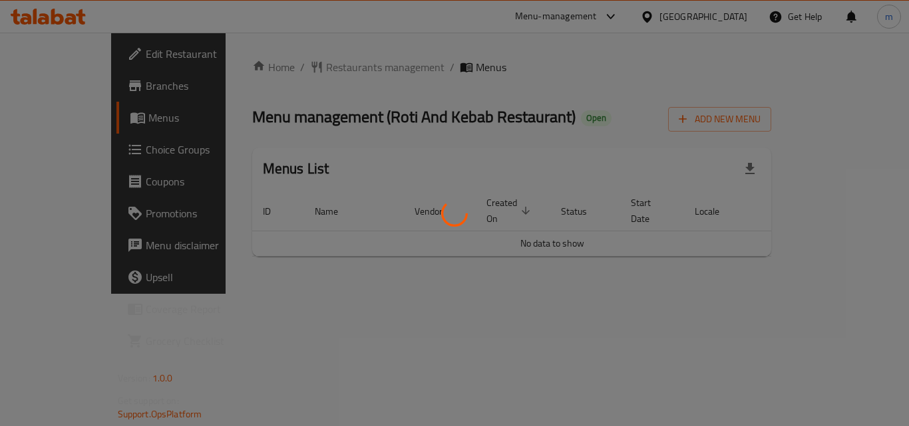
drag, startPoint x: 298, startPoint y: 63, endPoint x: 289, endPoint y: 41, distance: 23.6
click at [289, 41] on div at bounding box center [454, 213] width 909 height 426
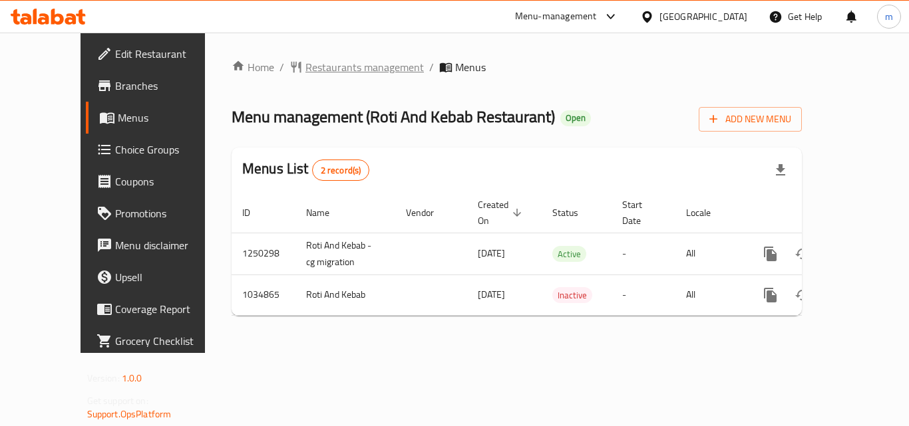
click at [305, 66] on span "Restaurants management" at bounding box center [364, 67] width 118 height 16
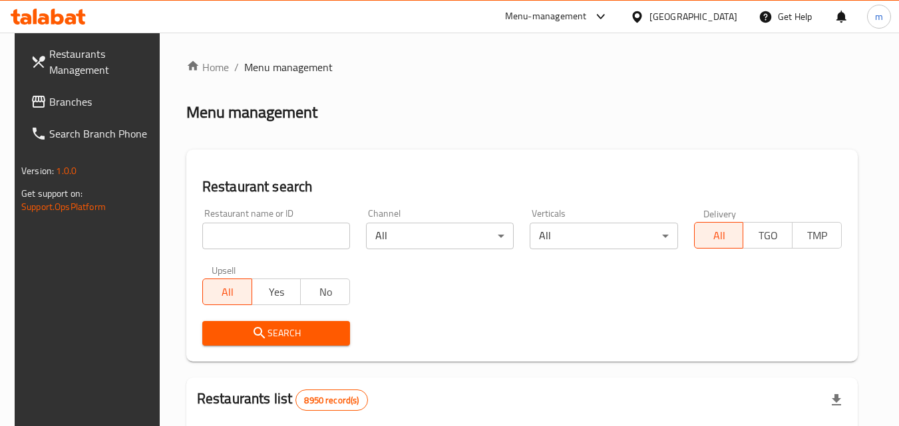
click at [209, 232] on div "Home / Menu management Menu management Restaurant search Restaurant name or ID …" at bounding box center [521, 430] width 671 height 743
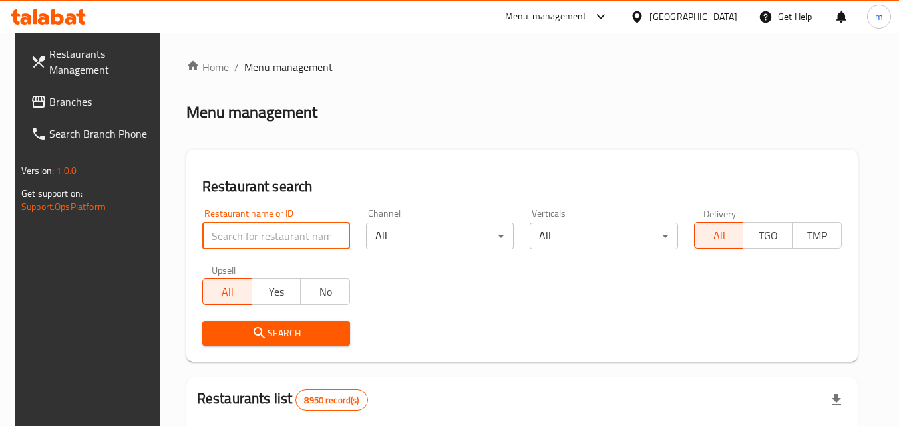
click at [223, 233] on input "search" at bounding box center [276, 236] width 148 height 27
paste input "661593"
type input "661593"
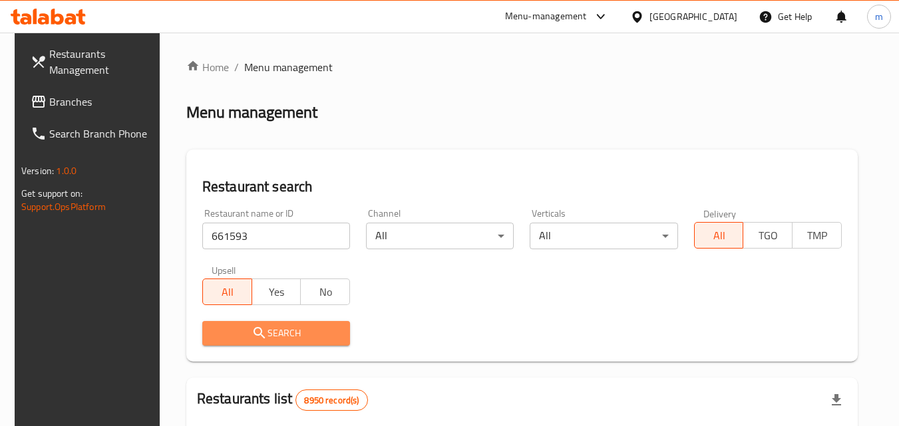
click at [224, 329] on span "Search" at bounding box center [276, 333] width 126 height 17
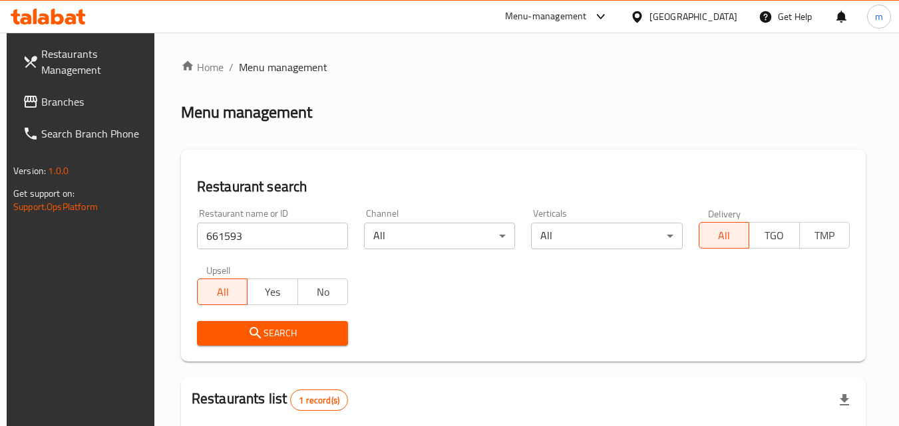
click at [224, 329] on span "Search" at bounding box center [273, 333] width 130 height 17
click at [644, 19] on icon at bounding box center [637, 17] width 14 height 14
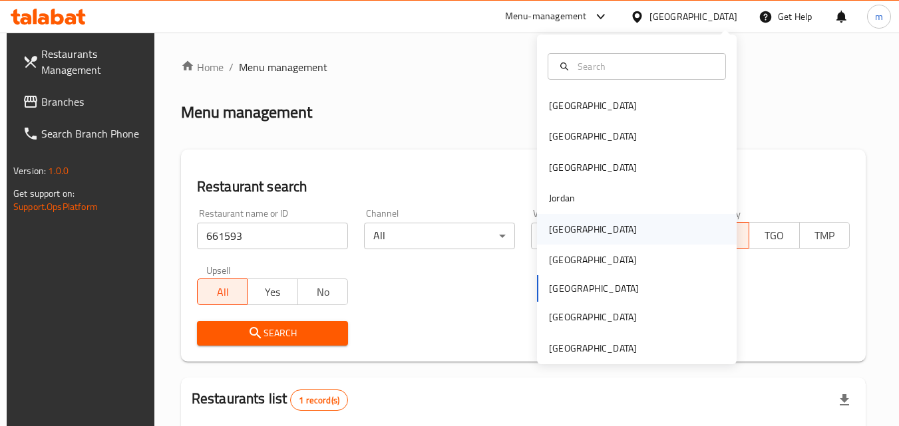
click at [625, 227] on div "[GEOGRAPHIC_DATA]" at bounding box center [637, 229] width 200 height 31
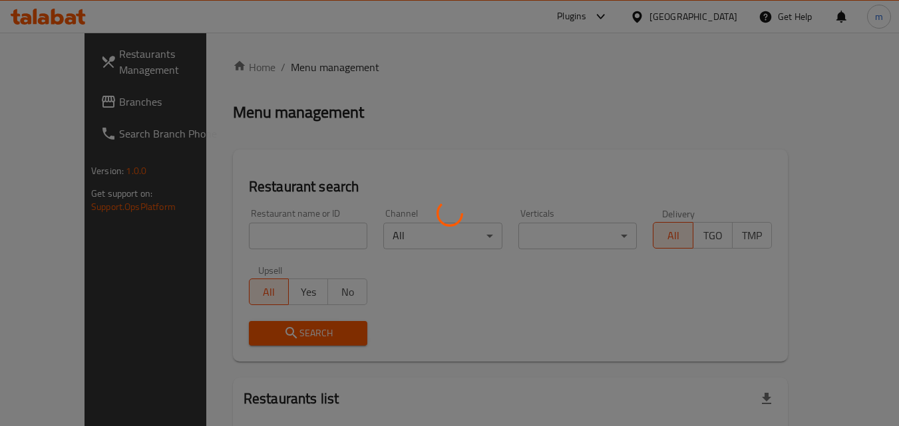
click at [100, 92] on div at bounding box center [449, 213] width 899 height 426
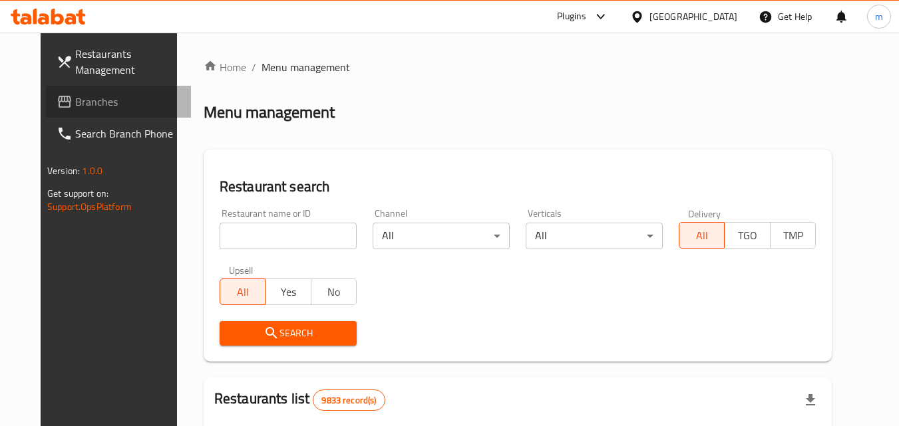
click at [100, 92] on link "Branches" at bounding box center [118, 102] width 145 height 32
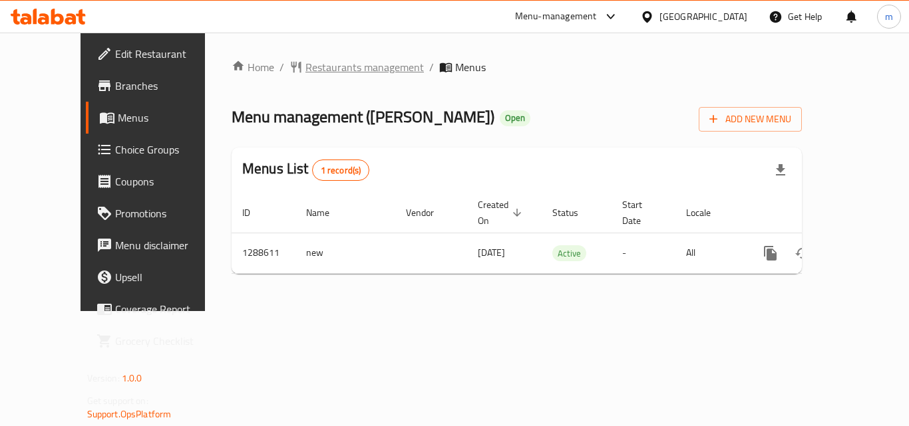
click at [308, 65] on span "Restaurants management" at bounding box center [364, 67] width 118 height 16
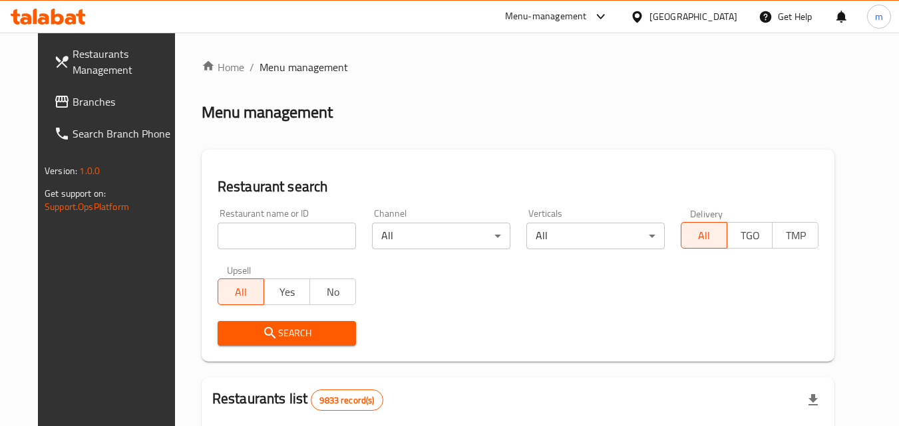
click at [220, 236] on div "Home / Menu management Menu management Restaurant search Restaurant name or ID …" at bounding box center [518, 422] width 633 height 727
click at [220, 236] on input "search" at bounding box center [287, 236] width 138 height 27
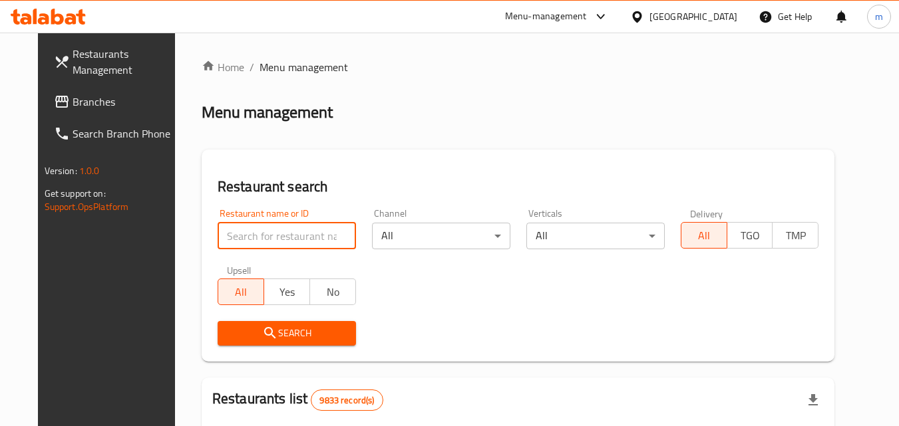
paste input "697267"
type input "697267"
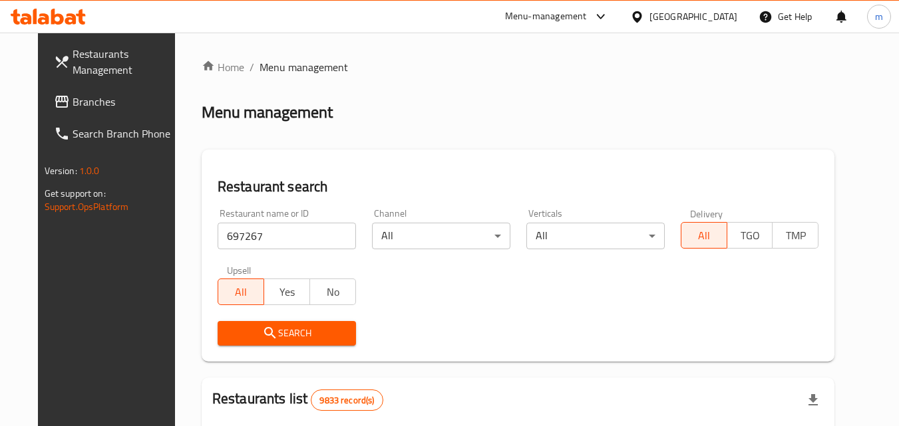
click at [231, 333] on span "Search" at bounding box center [286, 333] width 117 height 17
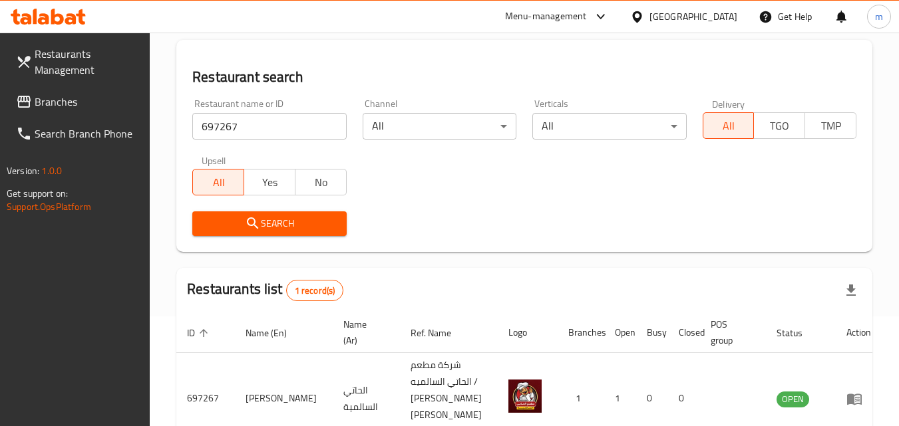
scroll to position [133, 0]
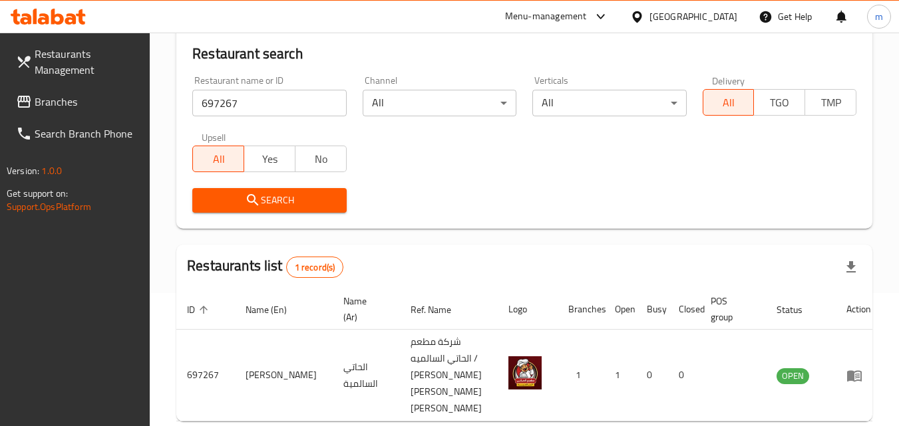
click at [649, 15] on div at bounding box center [639, 16] width 19 height 15
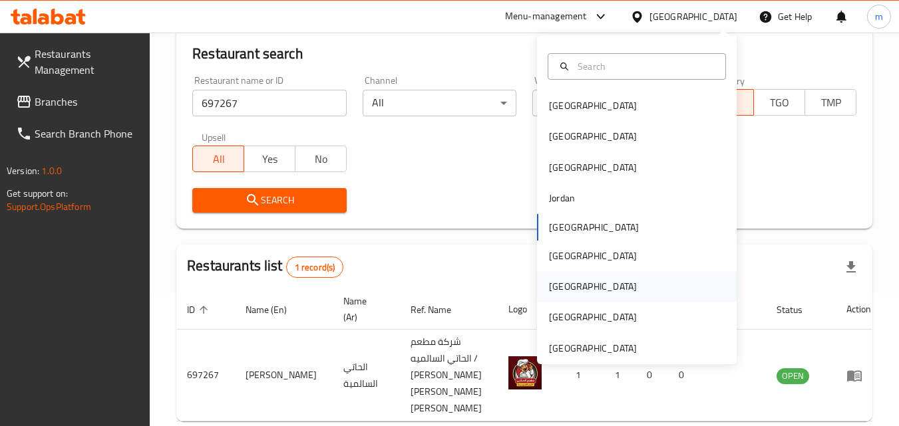
click at [622, 288] on div "[GEOGRAPHIC_DATA]" at bounding box center [637, 286] width 200 height 31
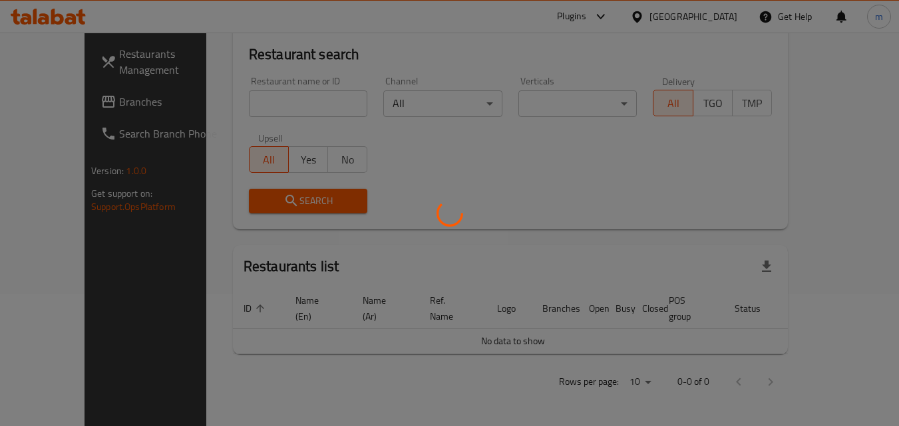
scroll to position [117, 0]
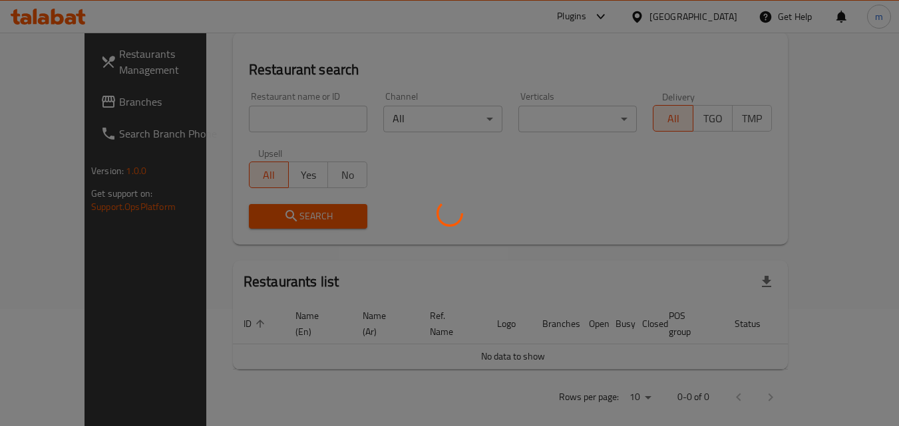
click at [137, 94] on div at bounding box center [449, 213] width 899 height 426
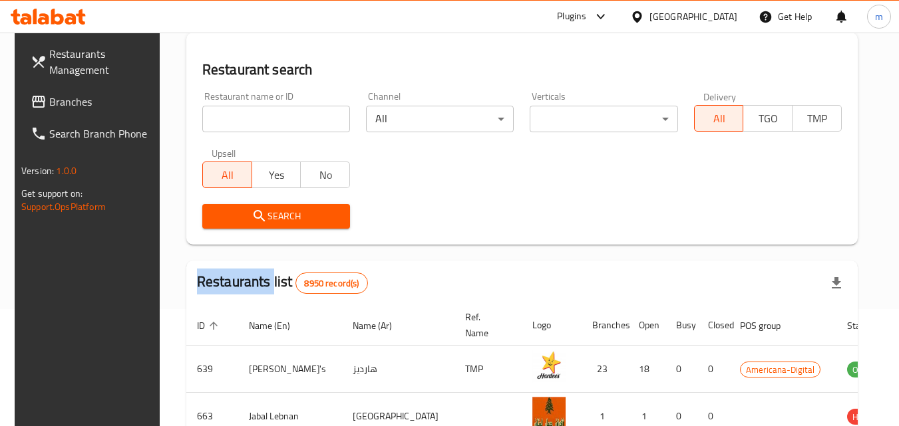
scroll to position [133, 0]
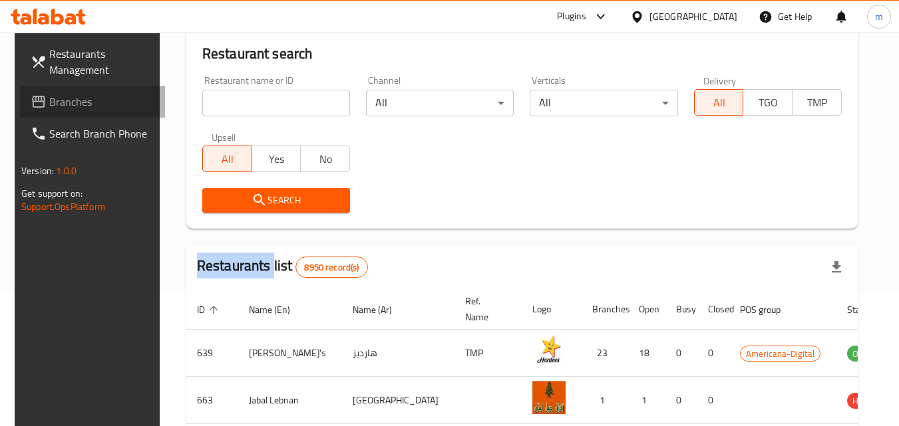
click at [77, 108] on span "Branches" at bounding box center [101, 102] width 105 height 16
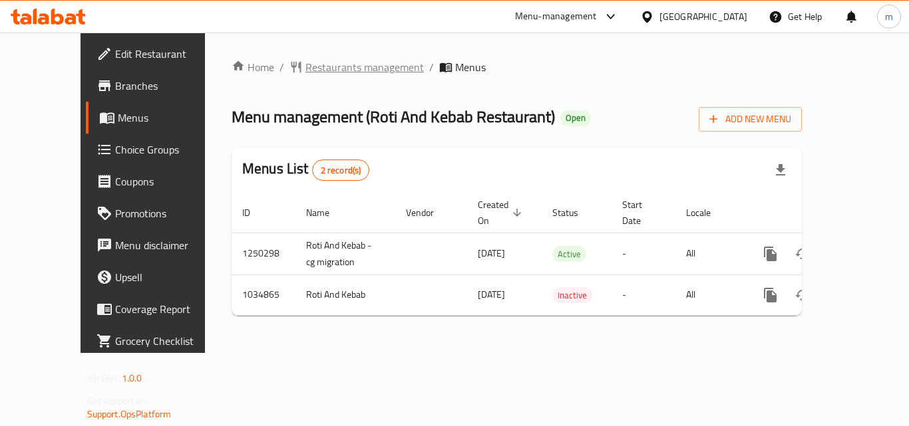
click at [333, 63] on span "Restaurants management" at bounding box center [364, 67] width 118 height 16
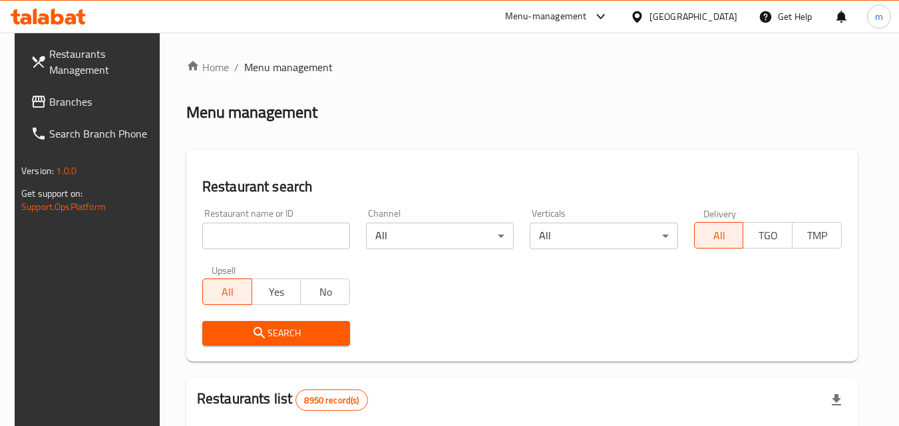
click at [248, 229] on div "Home / Menu management Menu management Restaurant search Restaurant name or ID …" at bounding box center [521, 430] width 671 height 743
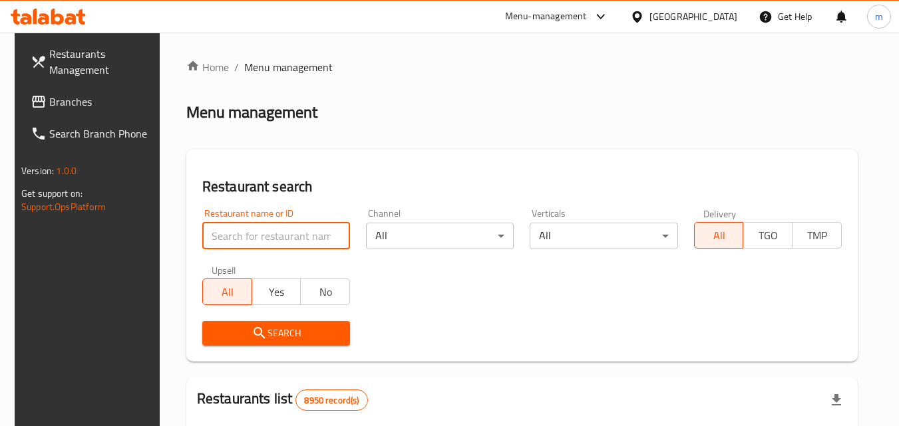
click at [248, 229] on input "search" at bounding box center [276, 236] width 148 height 27
type input "c"
click at [330, 233] on input "c" at bounding box center [276, 236] width 148 height 27
paste input "661593"
type input "661593"
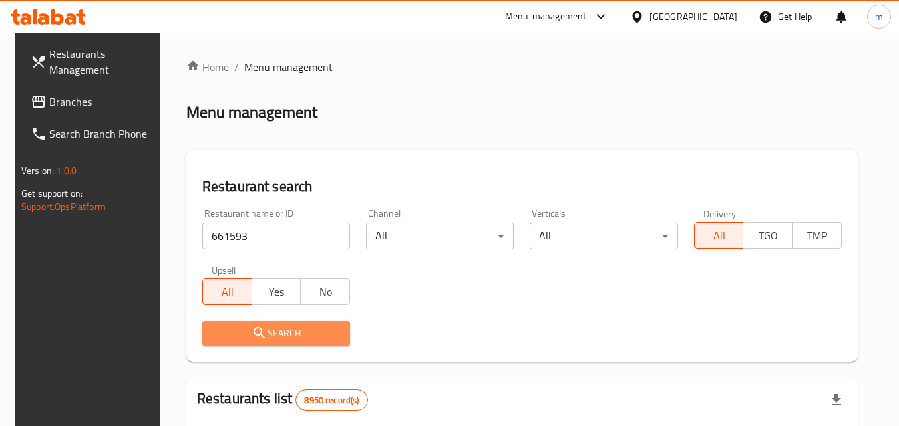
click at [307, 328] on span "Search" at bounding box center [276, 333] width 126 height 17
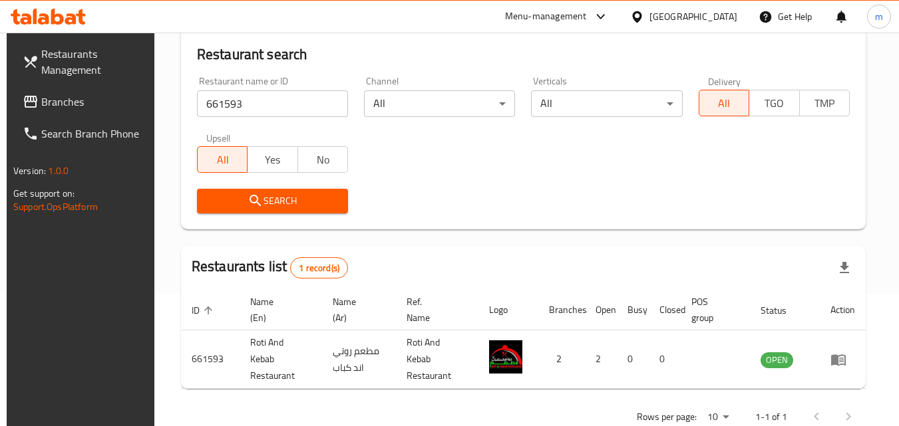
scroll to position [133, 0]
click at [649, 17] on div at bounding box center [639, 16] width 19 height 15
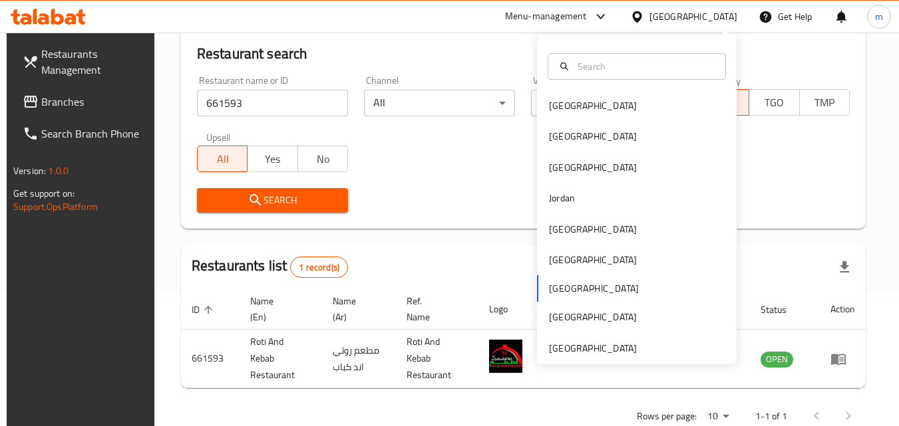
click at [668, 88] on div at bounding box center [637, 67] width 200 height 48
click at [665, 96] on div "[GEOGRAPHIC_DATA]" at bounding box center [637, 105] width 200 height 31
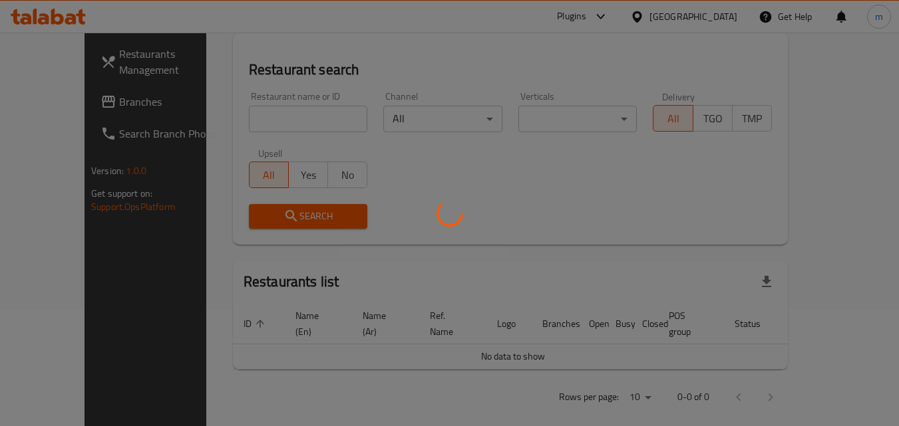
click at [57, 101] on div at bounding box center [449, 213] width 899 height 426
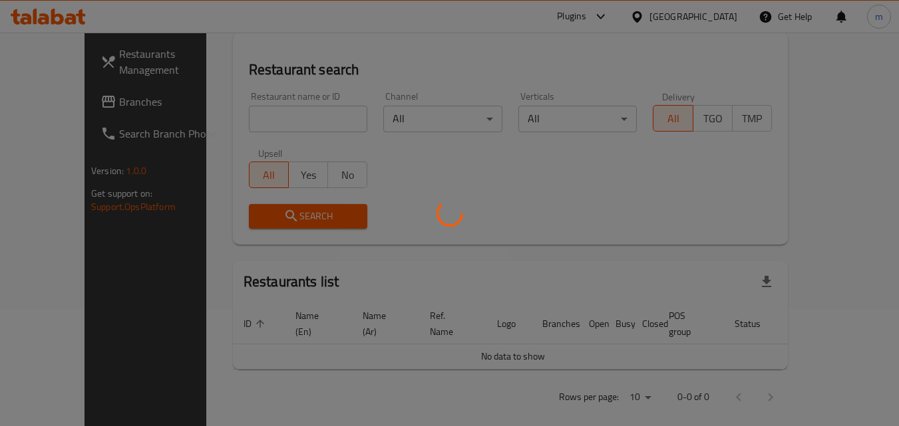
click at [57, 101] on div at bounding box center [449, 213] width 899 height 426
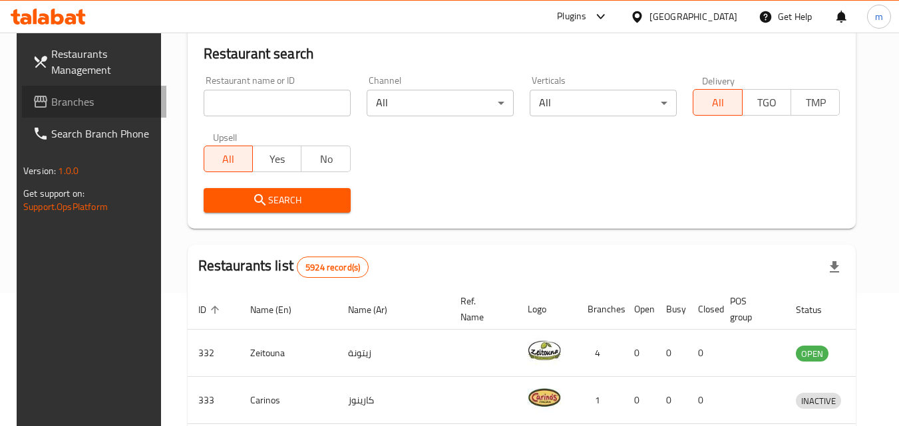
click at [57, 101] on span "Branches" at bounding box center [103, 102] width 105 height 16
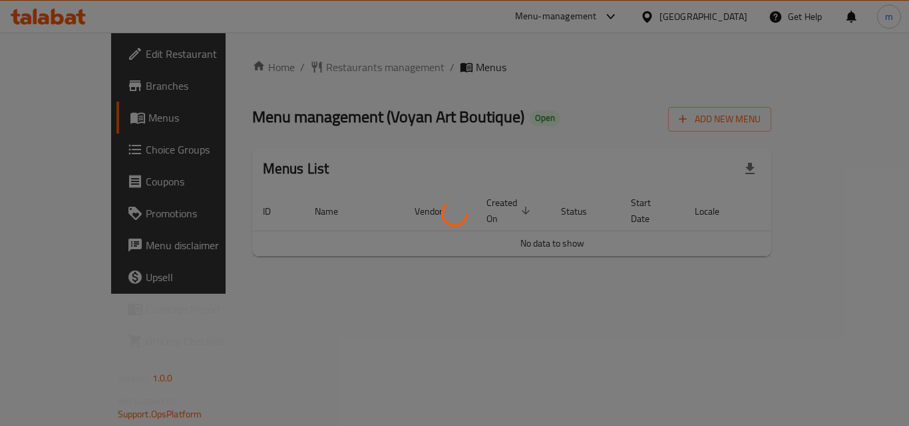
click at [299, 63] on div at bounding box center [454, 213] width 909 height 426
click at [307, 75] on div at bounding box center [454, 213] width 909 height 426
click at [309, 66] on div at bounding box center [454, 213] width 909 height 426
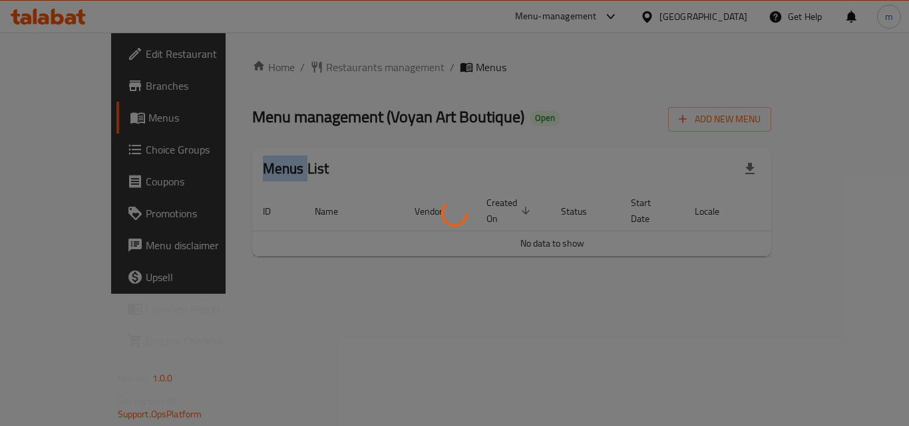
click at [309, 66] on div at bounding box center [454, 213] width 909 height 426
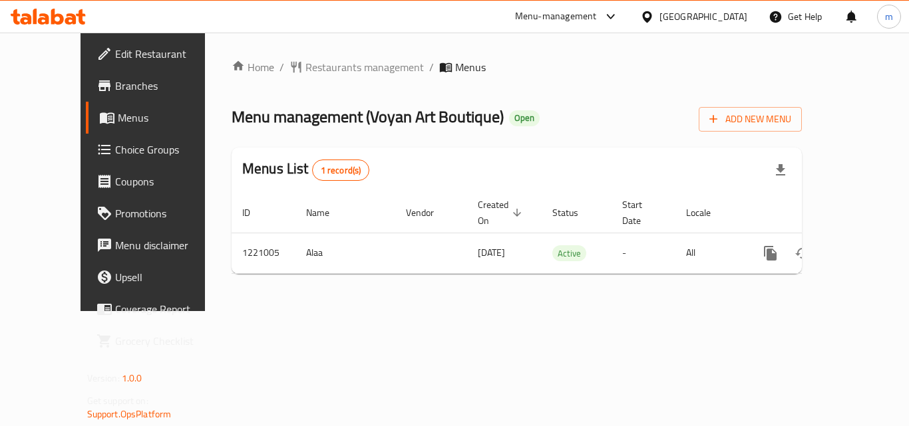
click at [309, 66] on span "Restaurants management" at bounding box center [364, 67] width 118 height 16
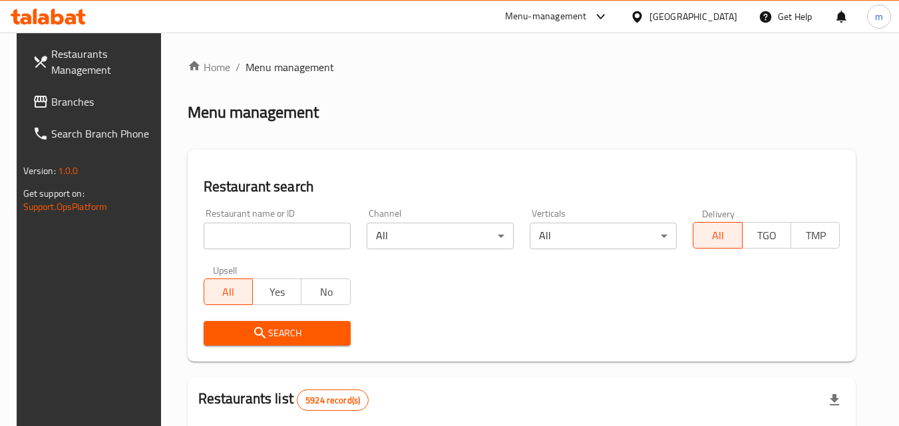
click at [251, 244] on input "search" at bounding box center [277, 236] width 147 height 27
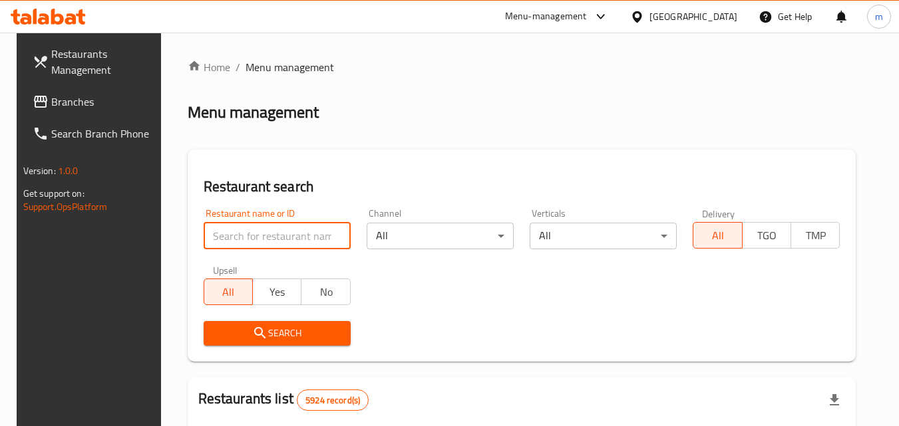
paste input "673592"
type input "673592"
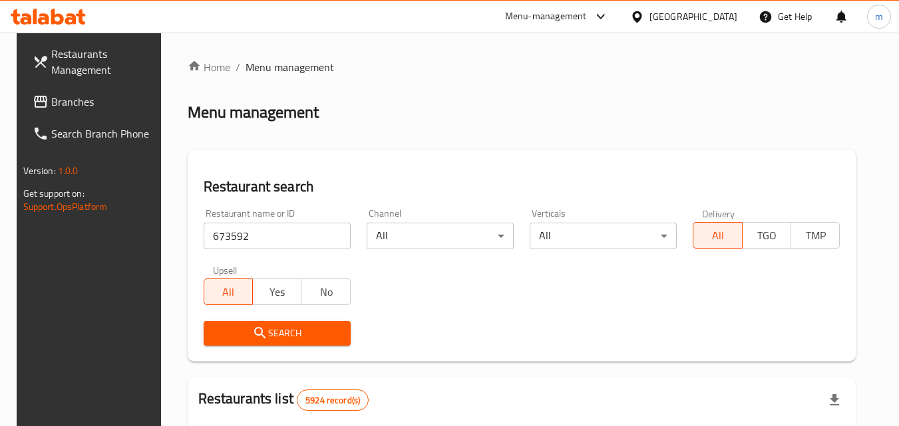
click at [263, 339] on span "Search" at bounding box center [277, 333] width 126 height 17
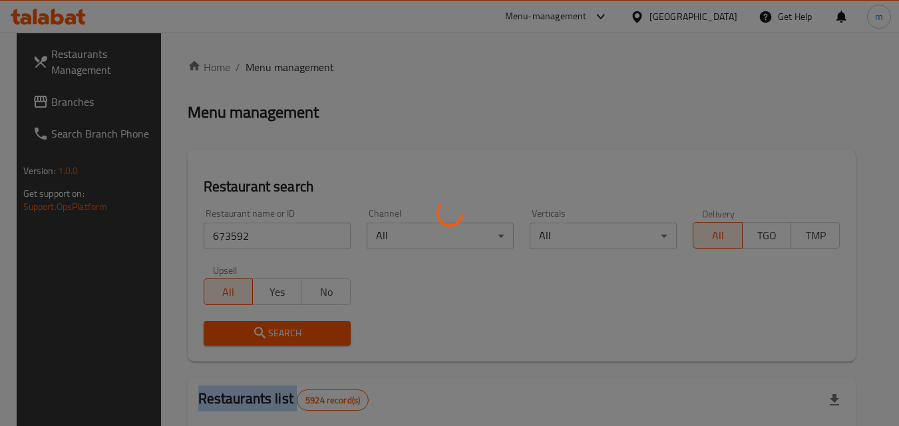
click at [263, 339] on div at bounding box center [449, 213] width 899 height 426
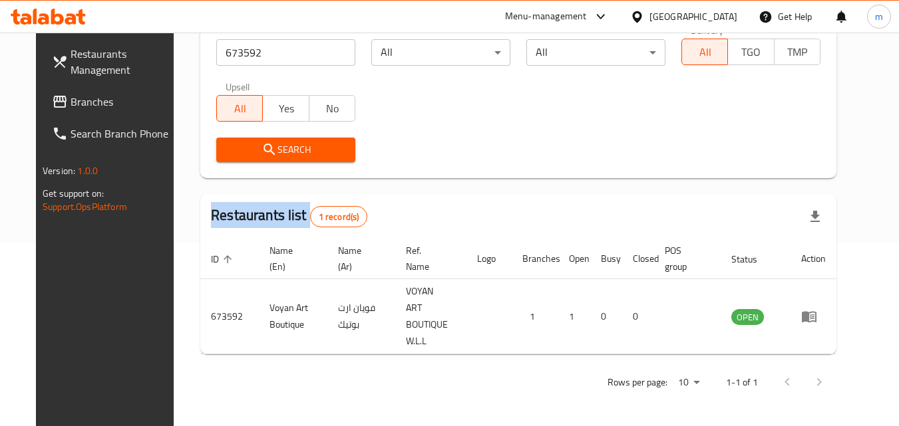
scroll to position [156, 0]
